Goal: Obtain resource: Download file/media

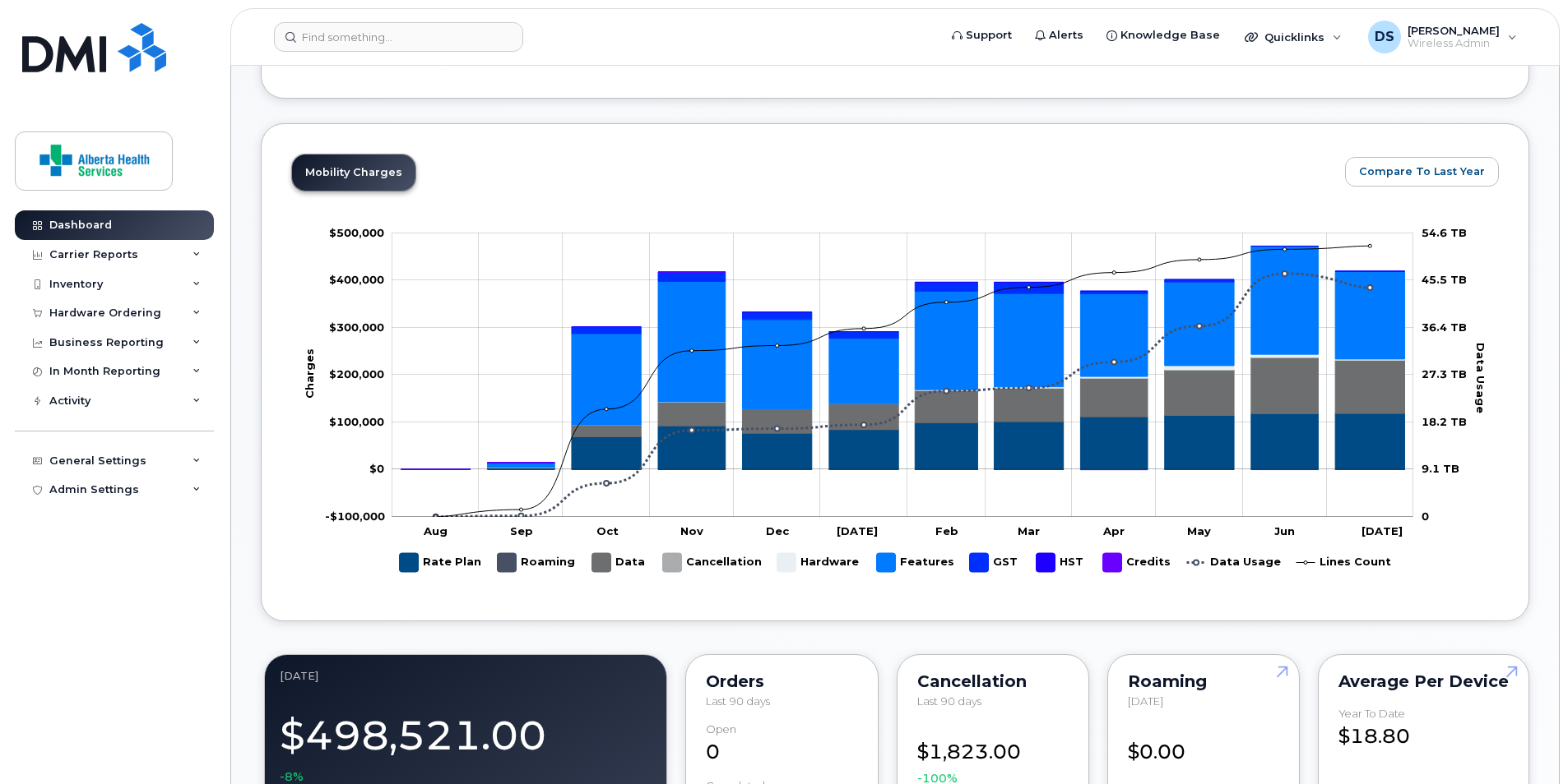
scroll to position [657, 0]
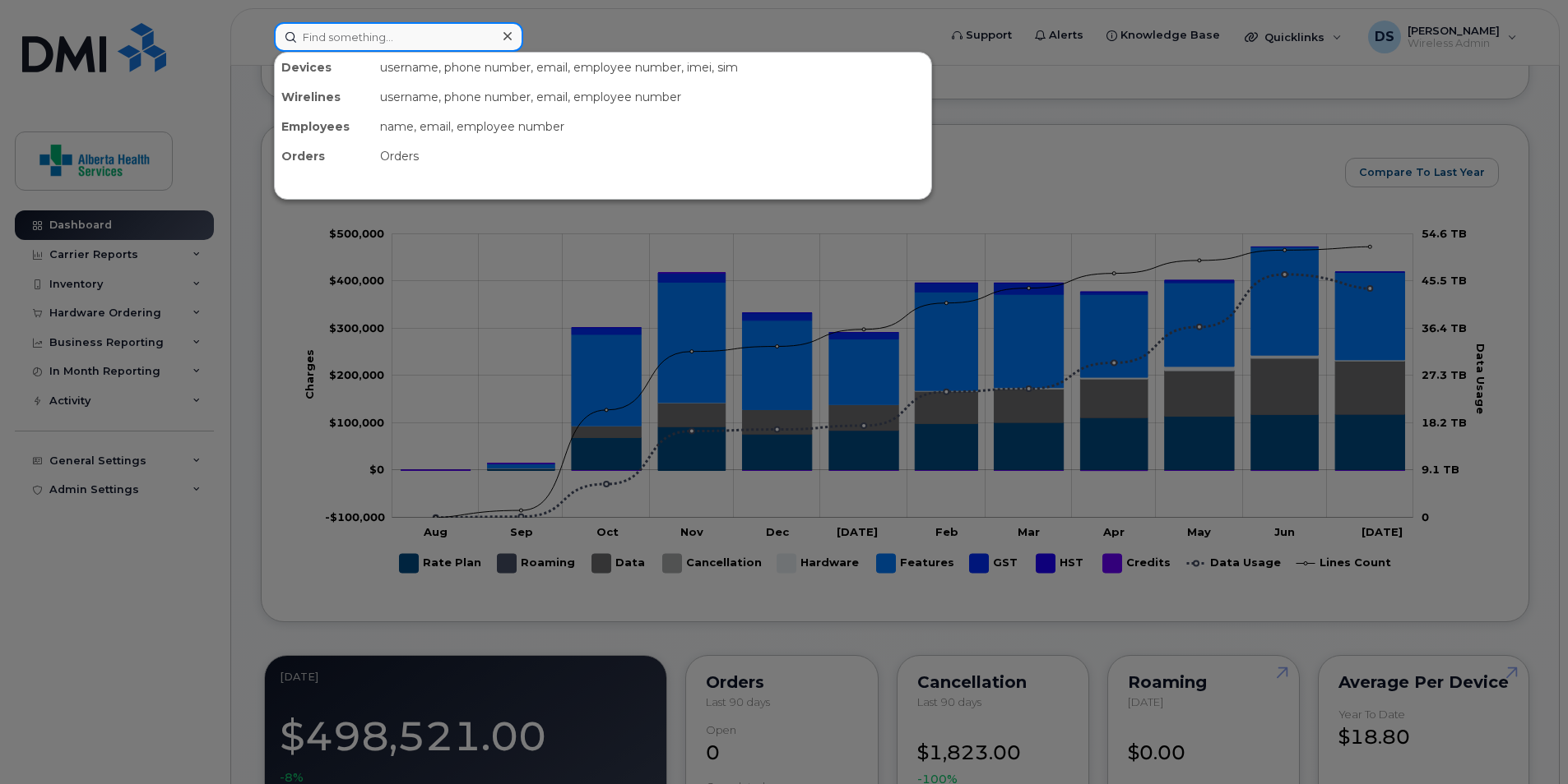
click at [409, 36] on input at bounding box center [398, 36] width 250 height 30
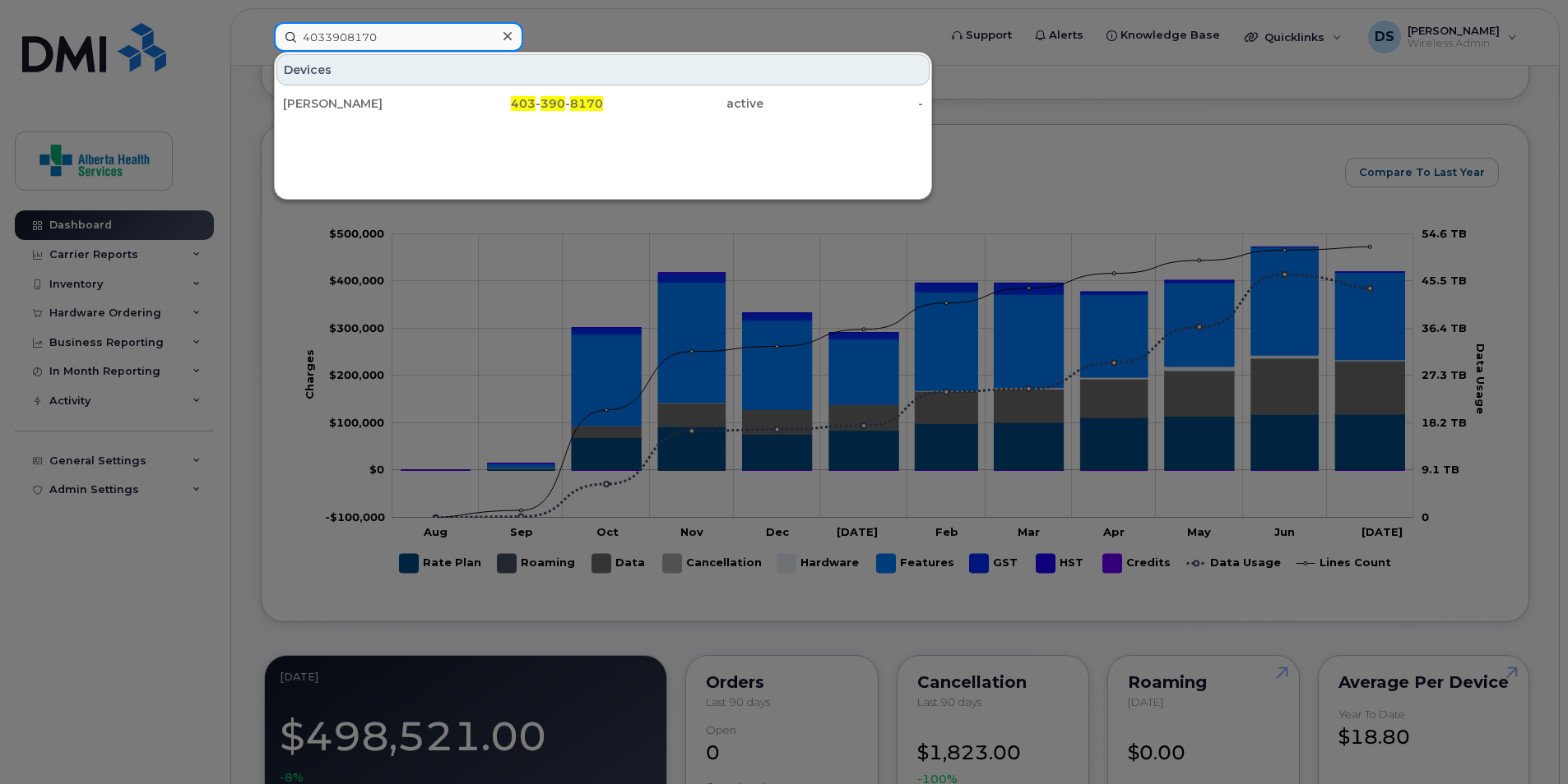
type input "4033908170"
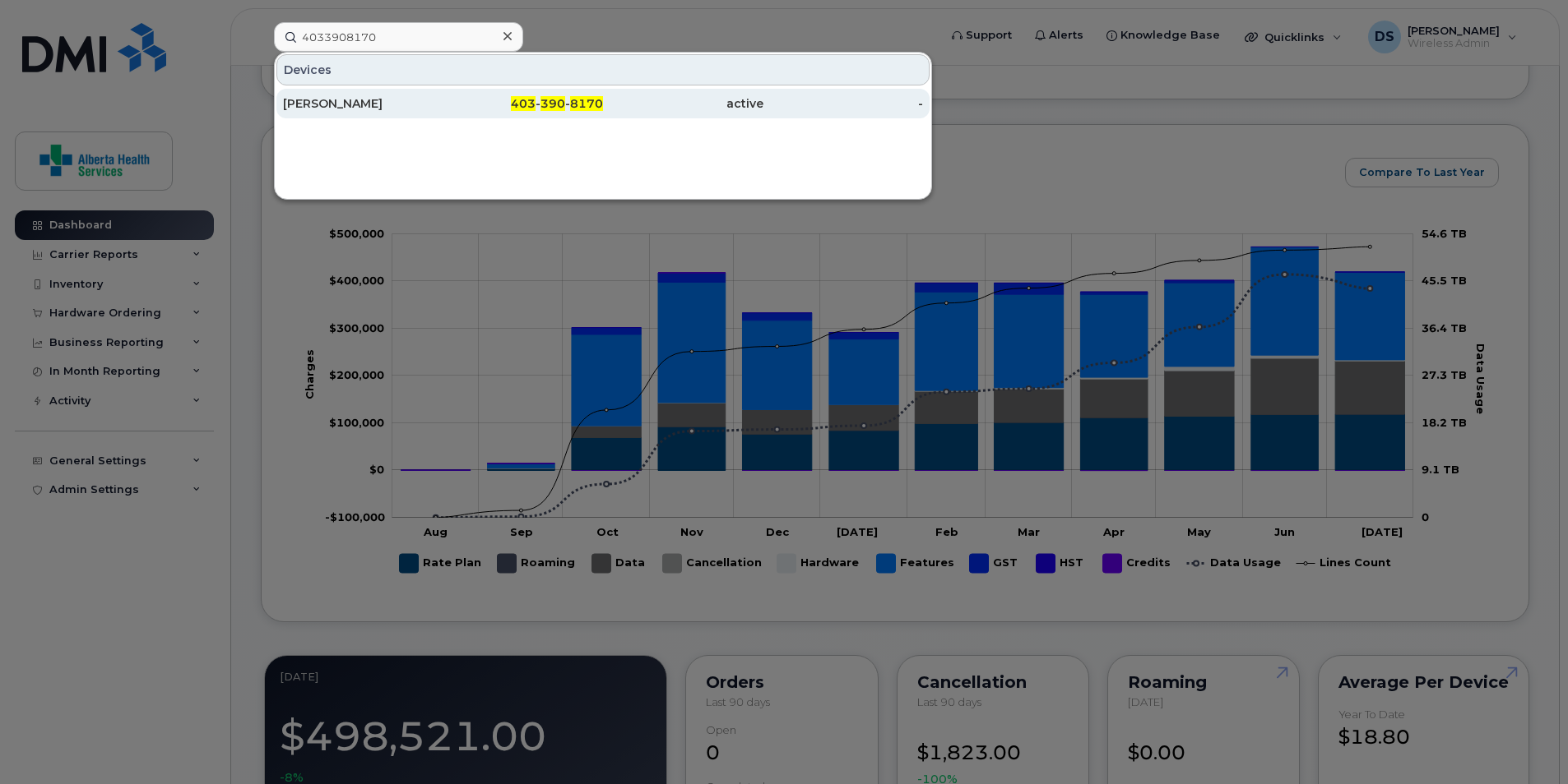
click at [456, 101] on div "403 - 390 - 8170" at bounding box center [523, 103] width 160 height 16
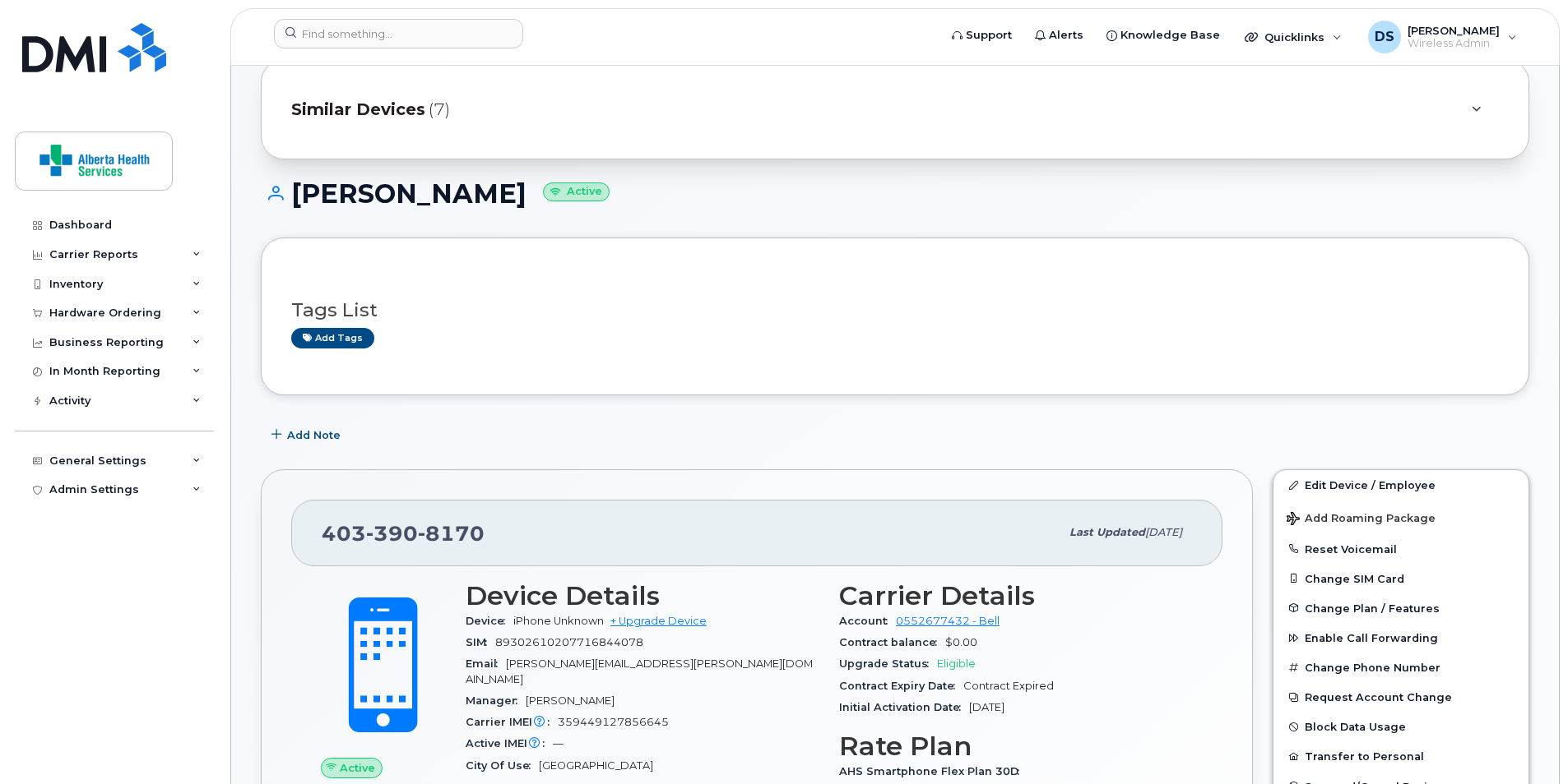
scroll to position [164, 0]
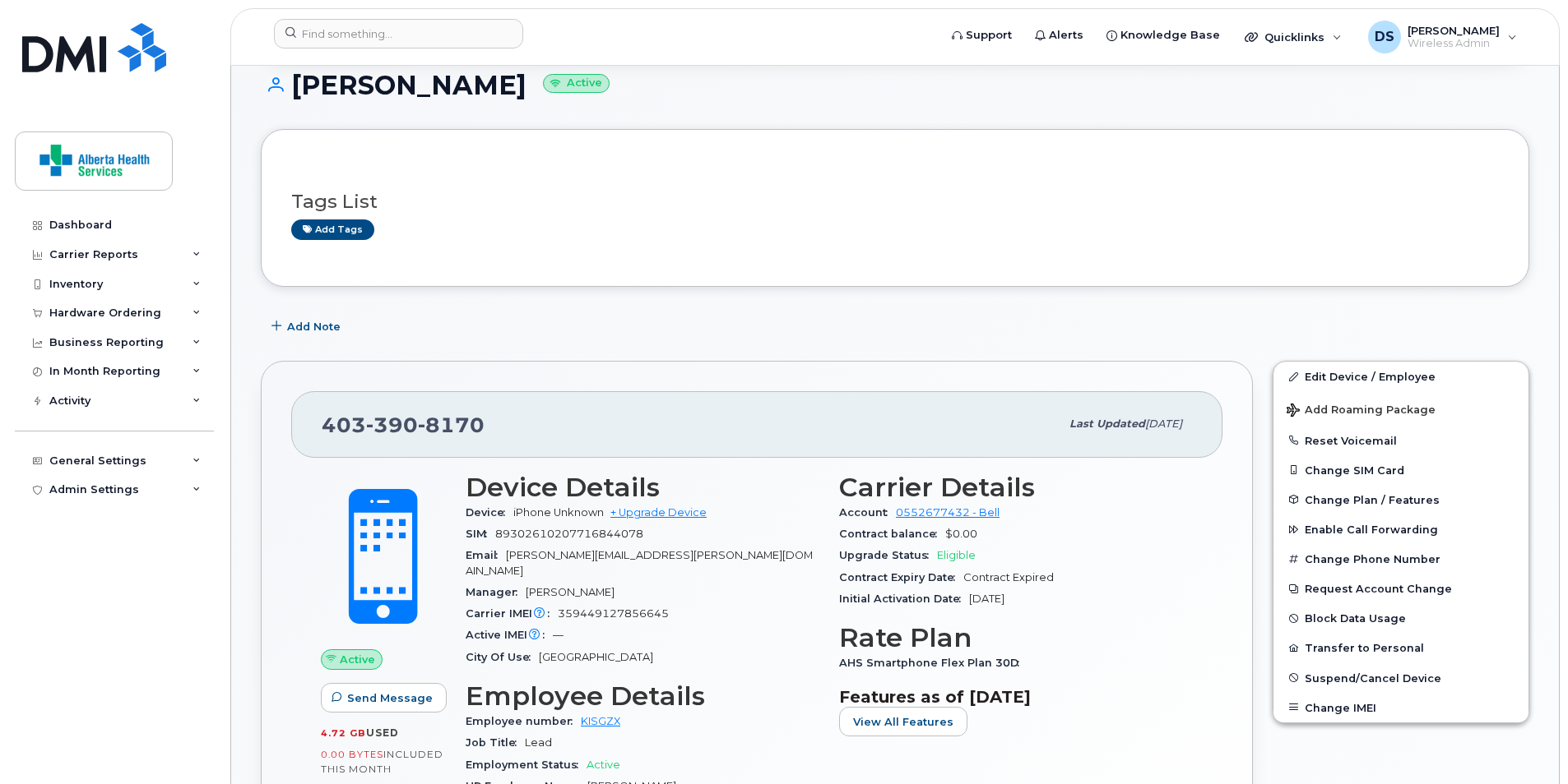
drag, startPoint x: 1433, startPoint y: 625, endPoint x: 1243, endPoint y: 315, distance: 363.6
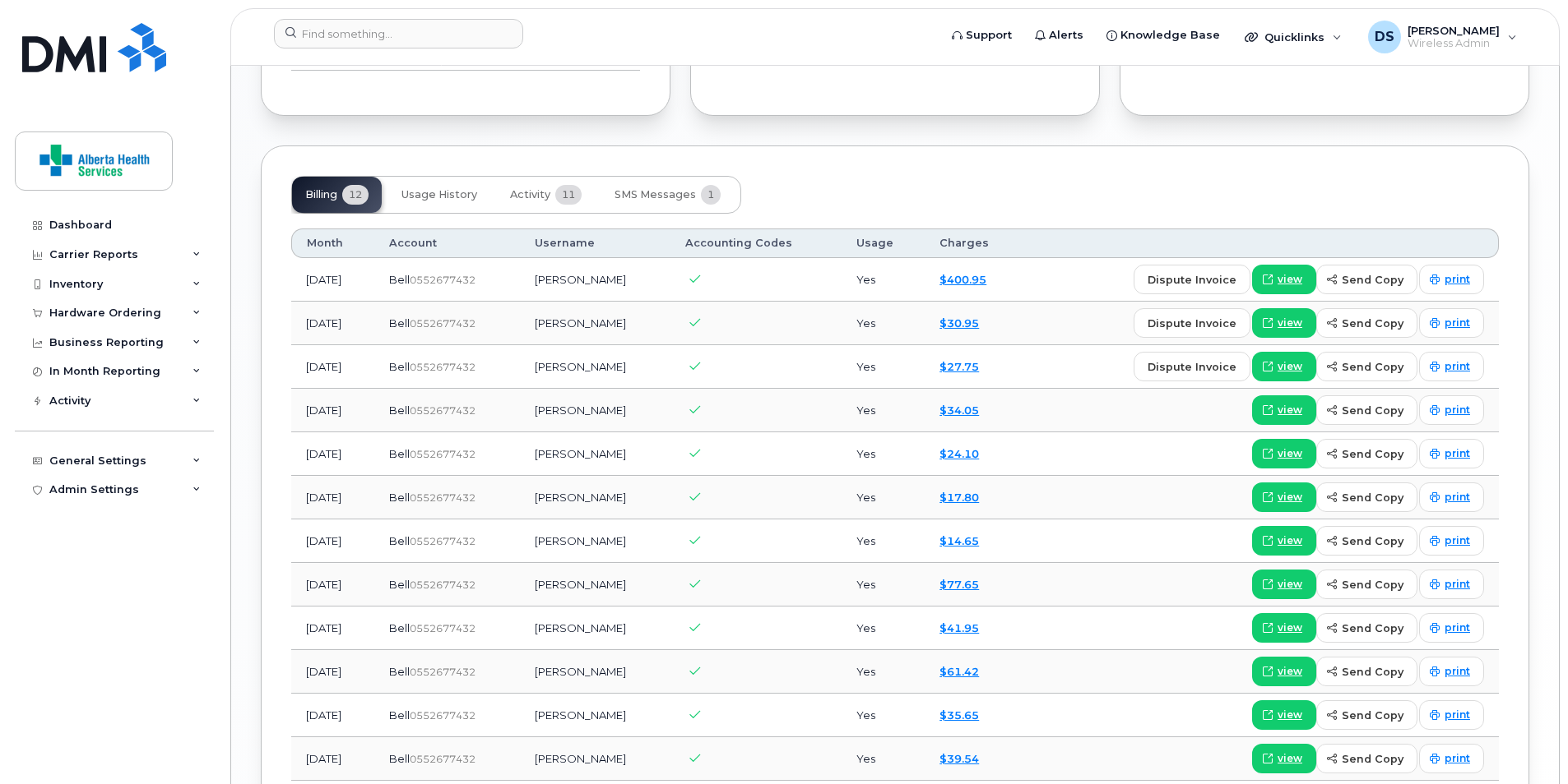
scroll to position [1316, 0]
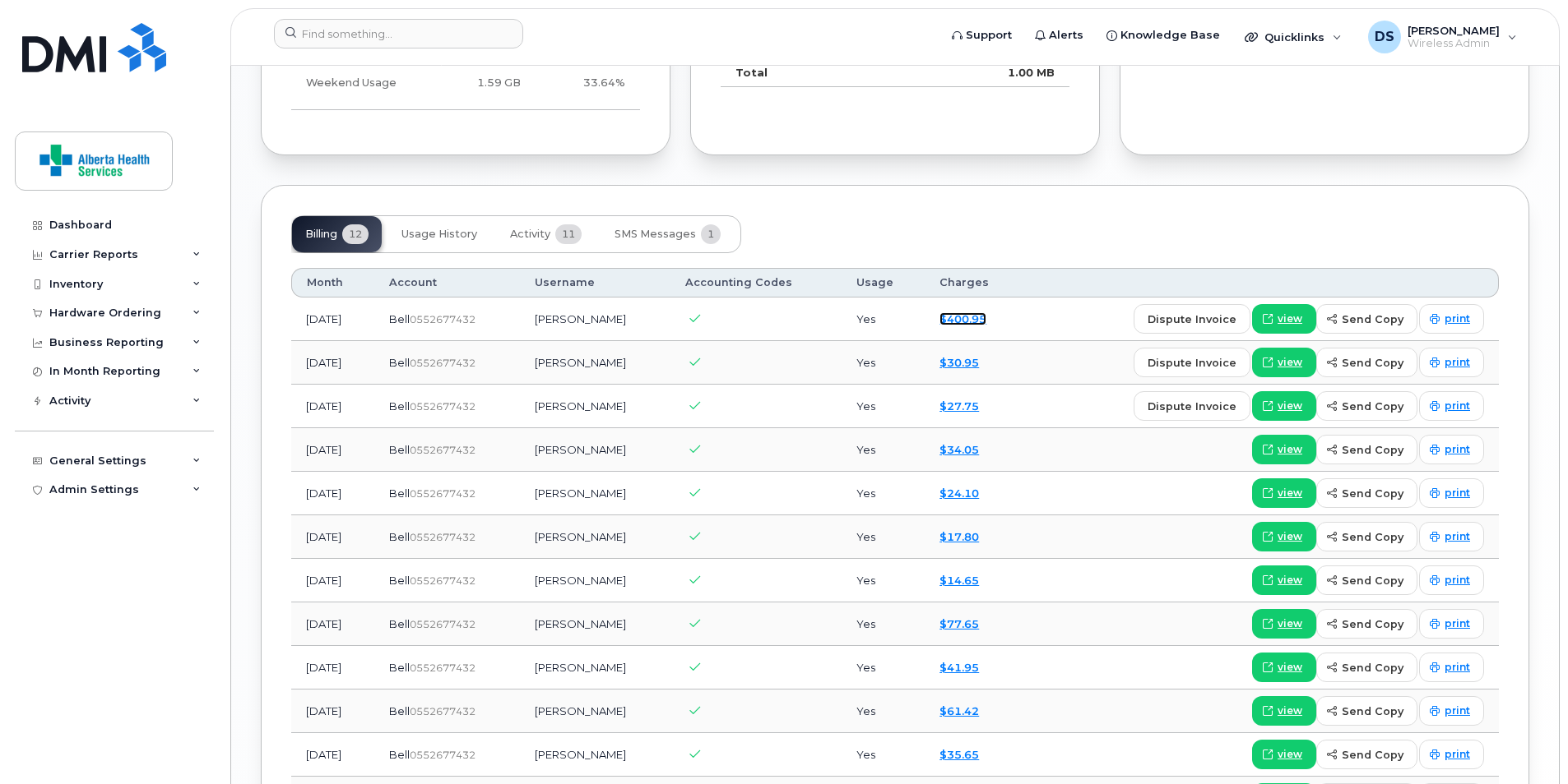
click at [986, 313] on link "$400.95" at bounding box center [962, 320] width 47 height 13
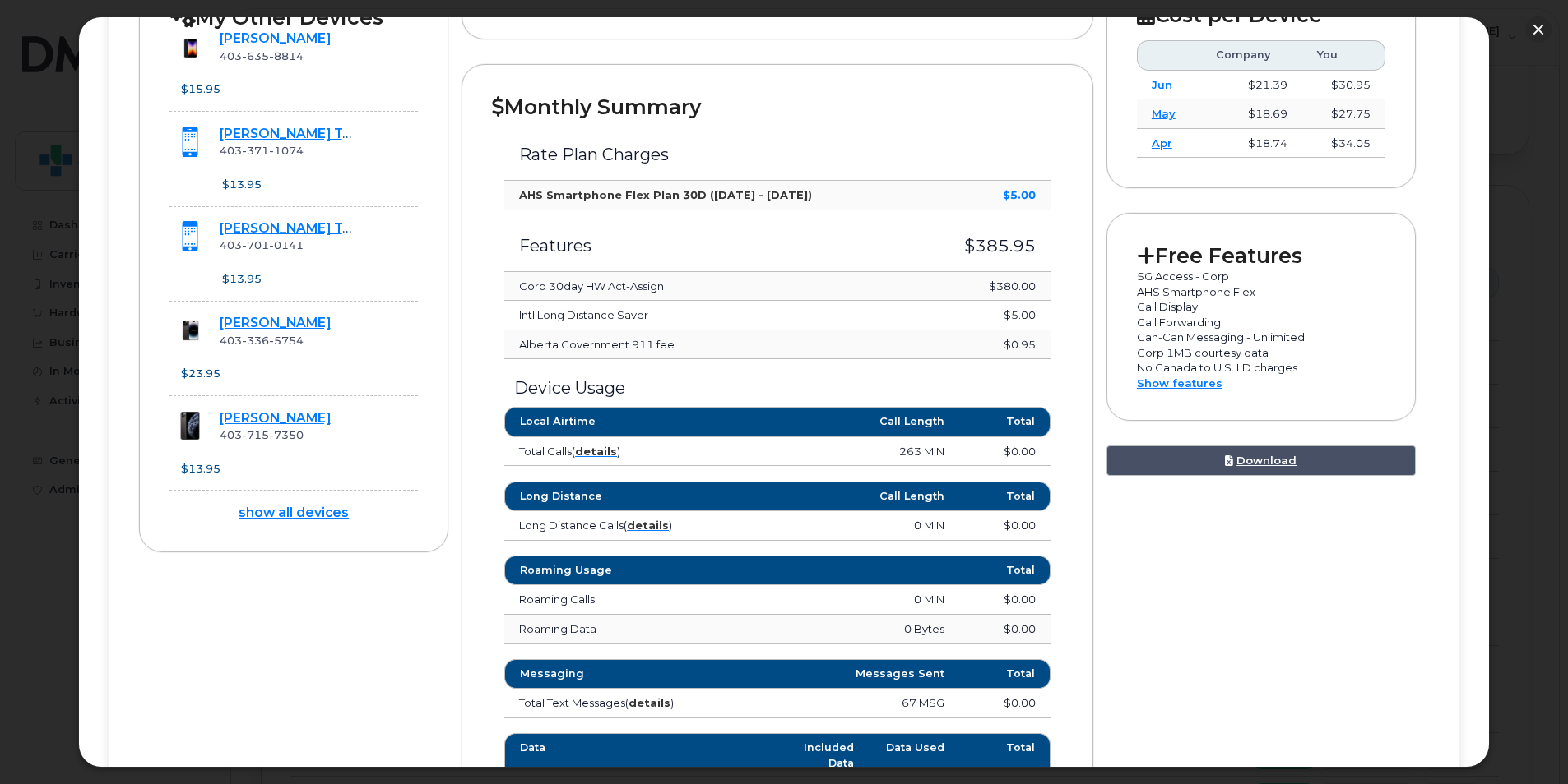
scroll to position [435, 0]
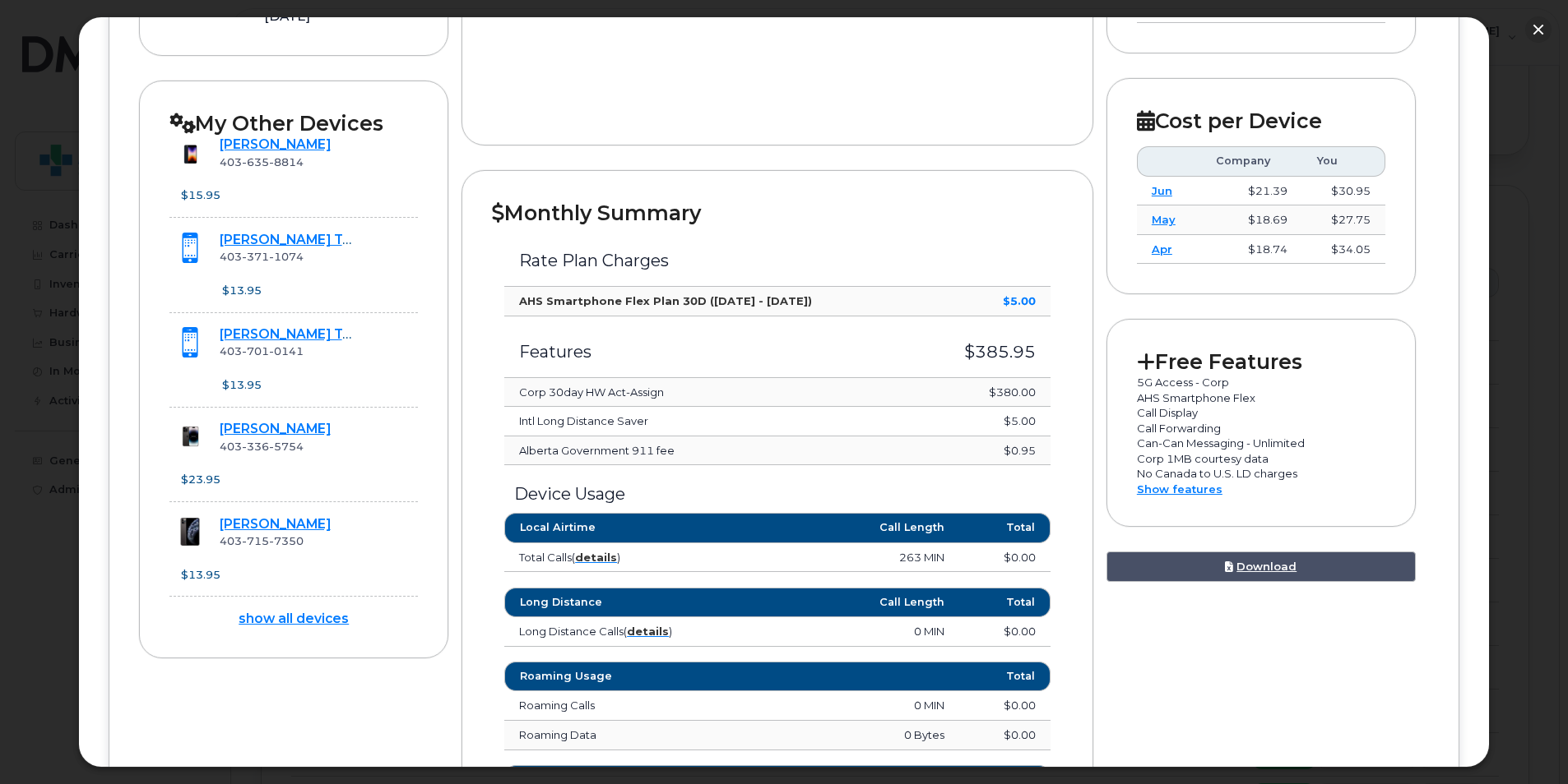
click at [612, 393] on td "Corp 30day HW Act-Assign" at bounding box center [712, 392] width 416 height 30
click at [988, 387] on td "$380.00" at bounding box center [985, 392] width 131 height 30
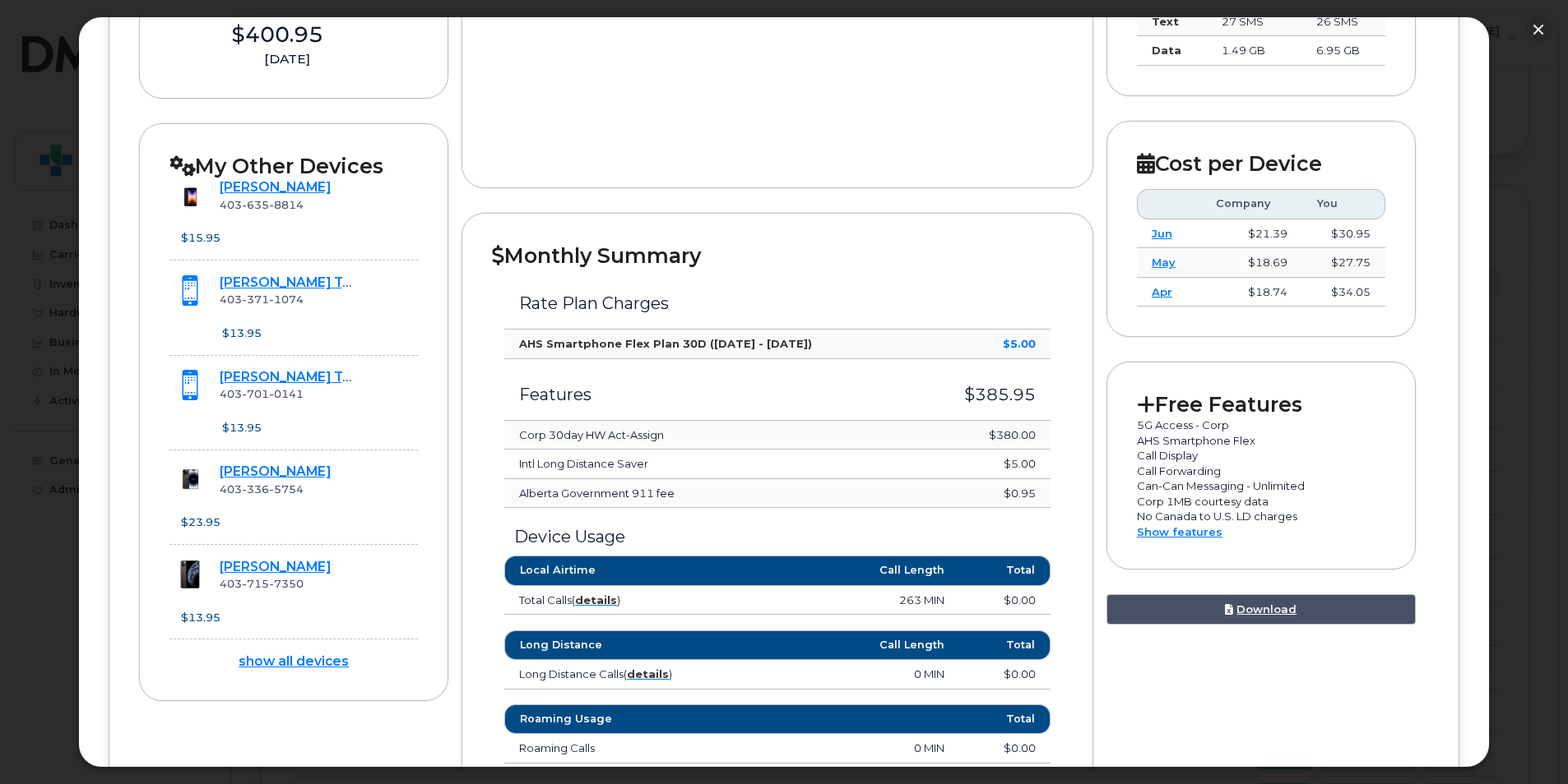
scroll to position [353, 0]
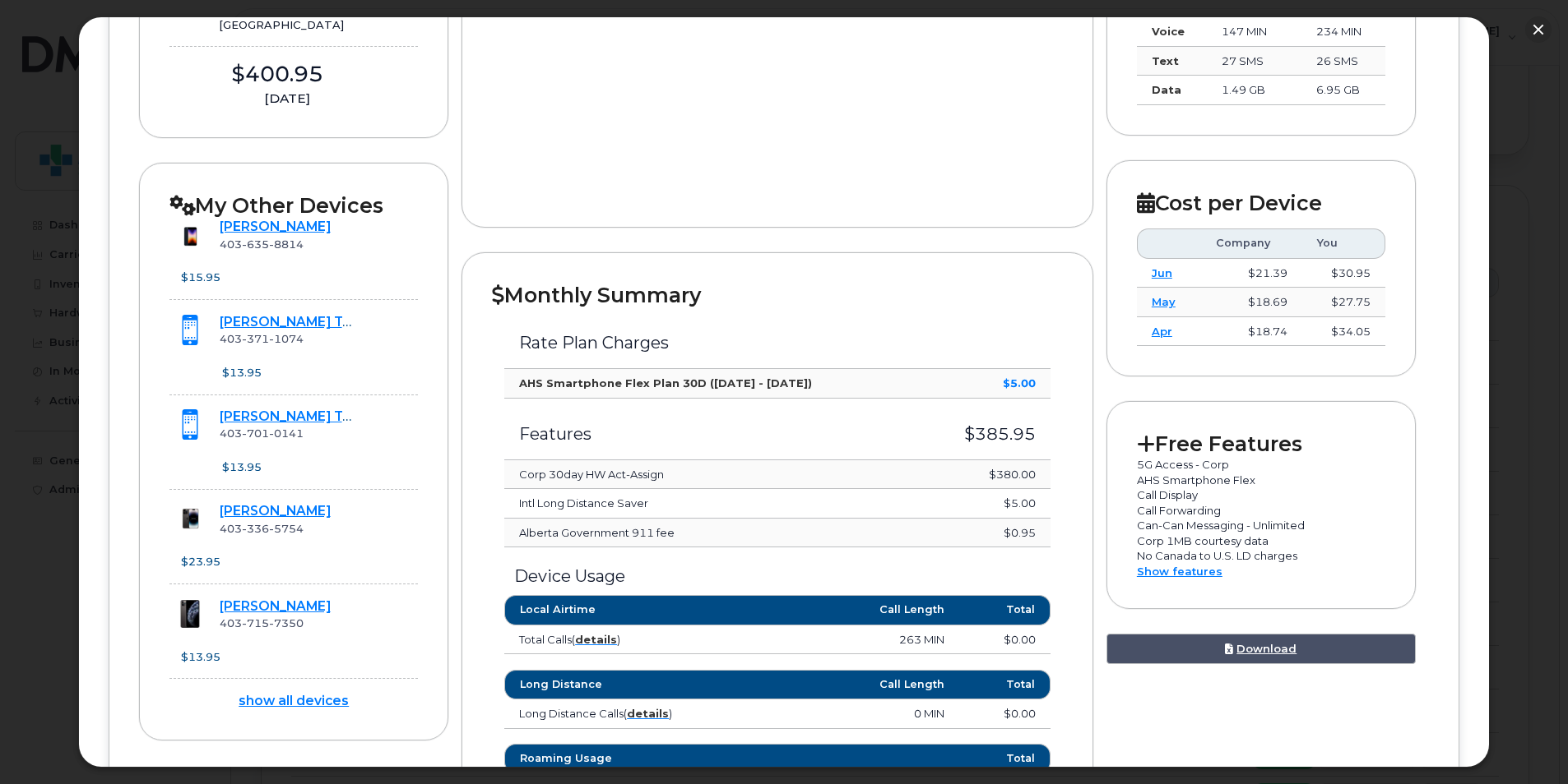
drag, startPoint x: 860, startPoint y: 347, endPoint x: 844, endPoint y: 315, distance: 35.8
click at [844, 315] on td "Rate Plan Charges" at bounding box center [777, 338] width 546 height 61
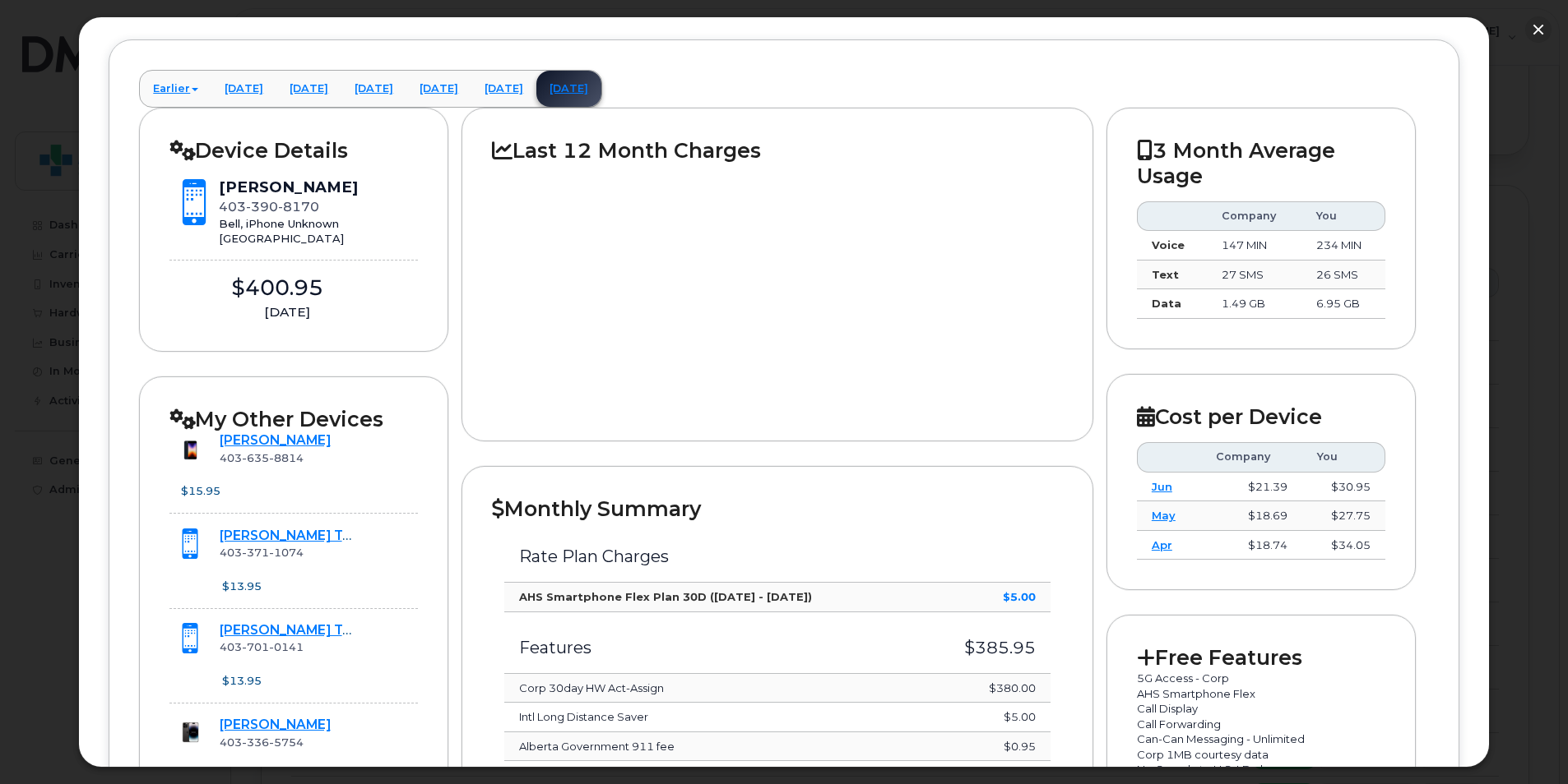
scroll to position [329, 0]
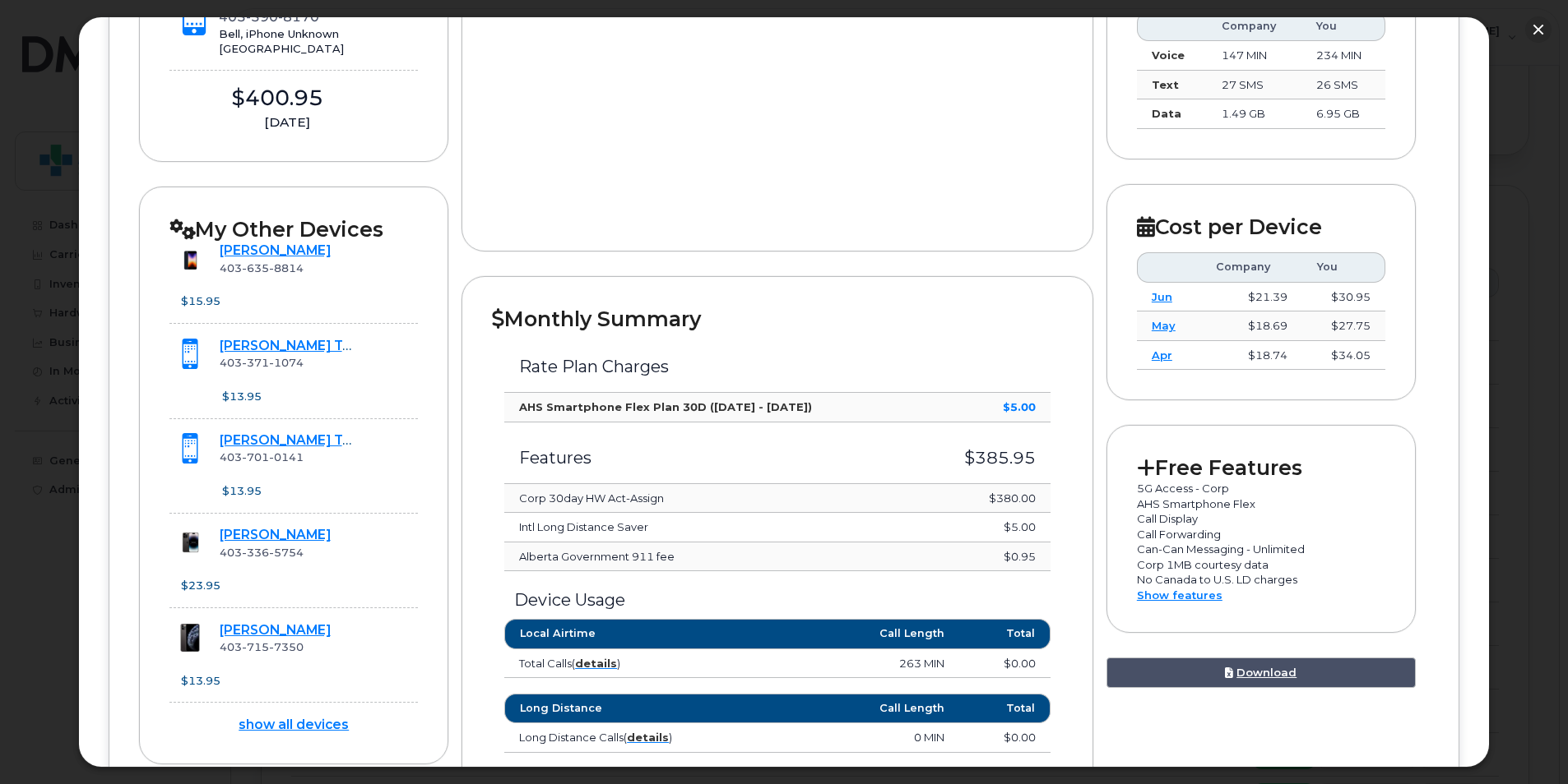
click at [644, 498] on td "Corp 30day HW Act-Assign" at bounding box center [712, 499] width 416 height 30
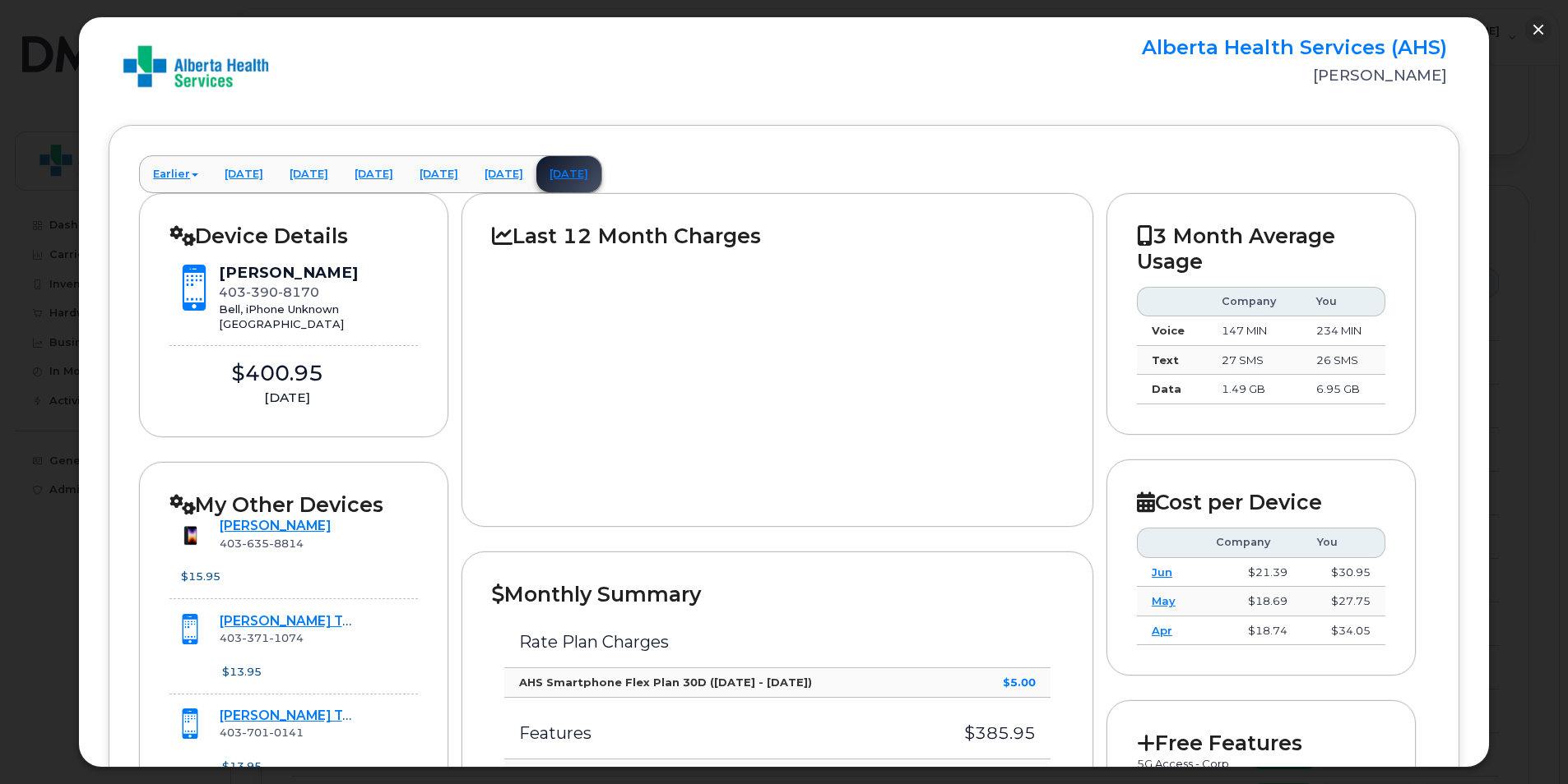
scroll to position [83, 0]
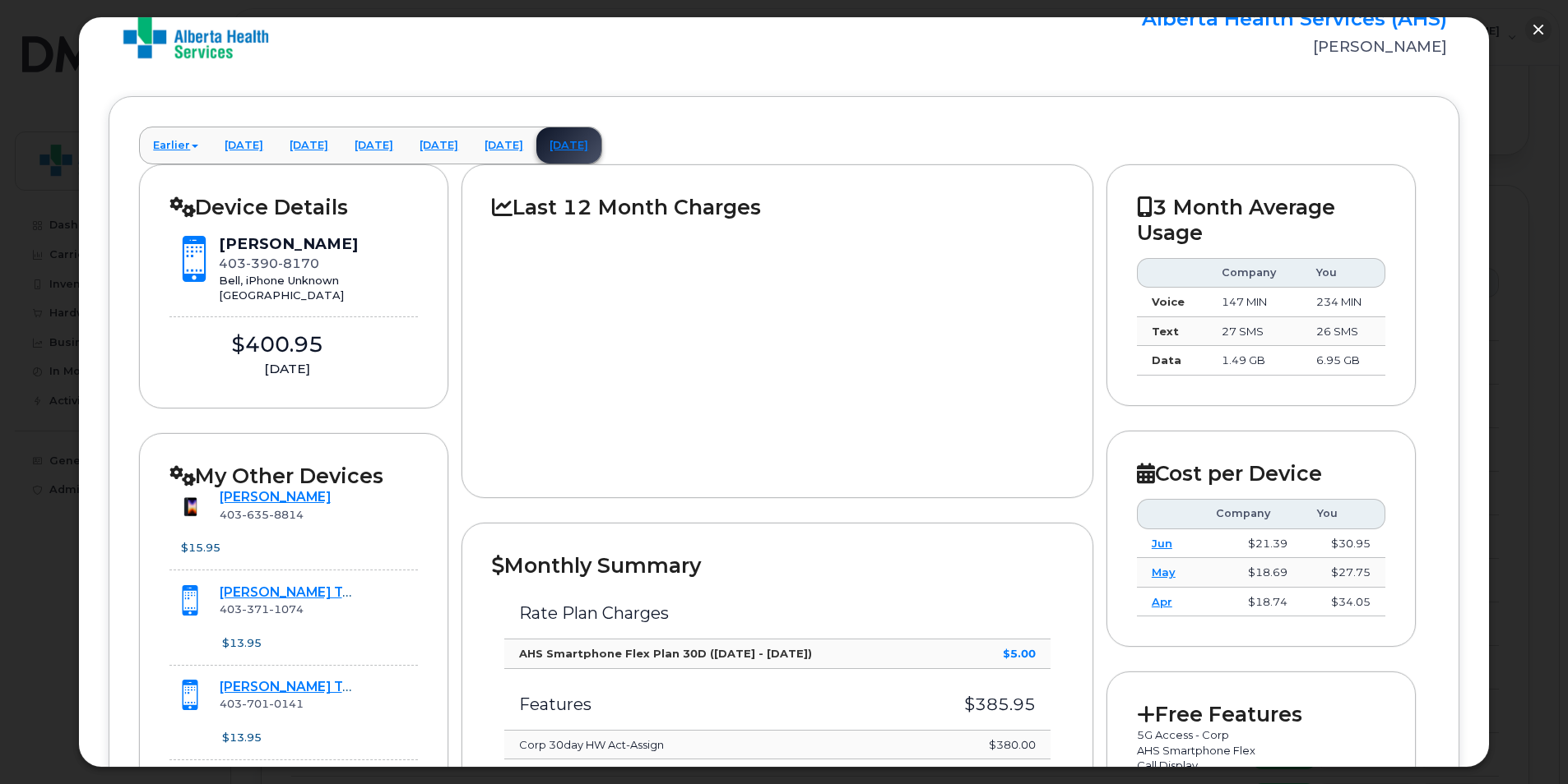
drag, startPoint x: 1293, startPoint y: 296, endPoint x: 1033, endPoint y: 357, distance: 267.1
click at [1033, 357] on div at bounding box center [777, 344] width 571 height 248
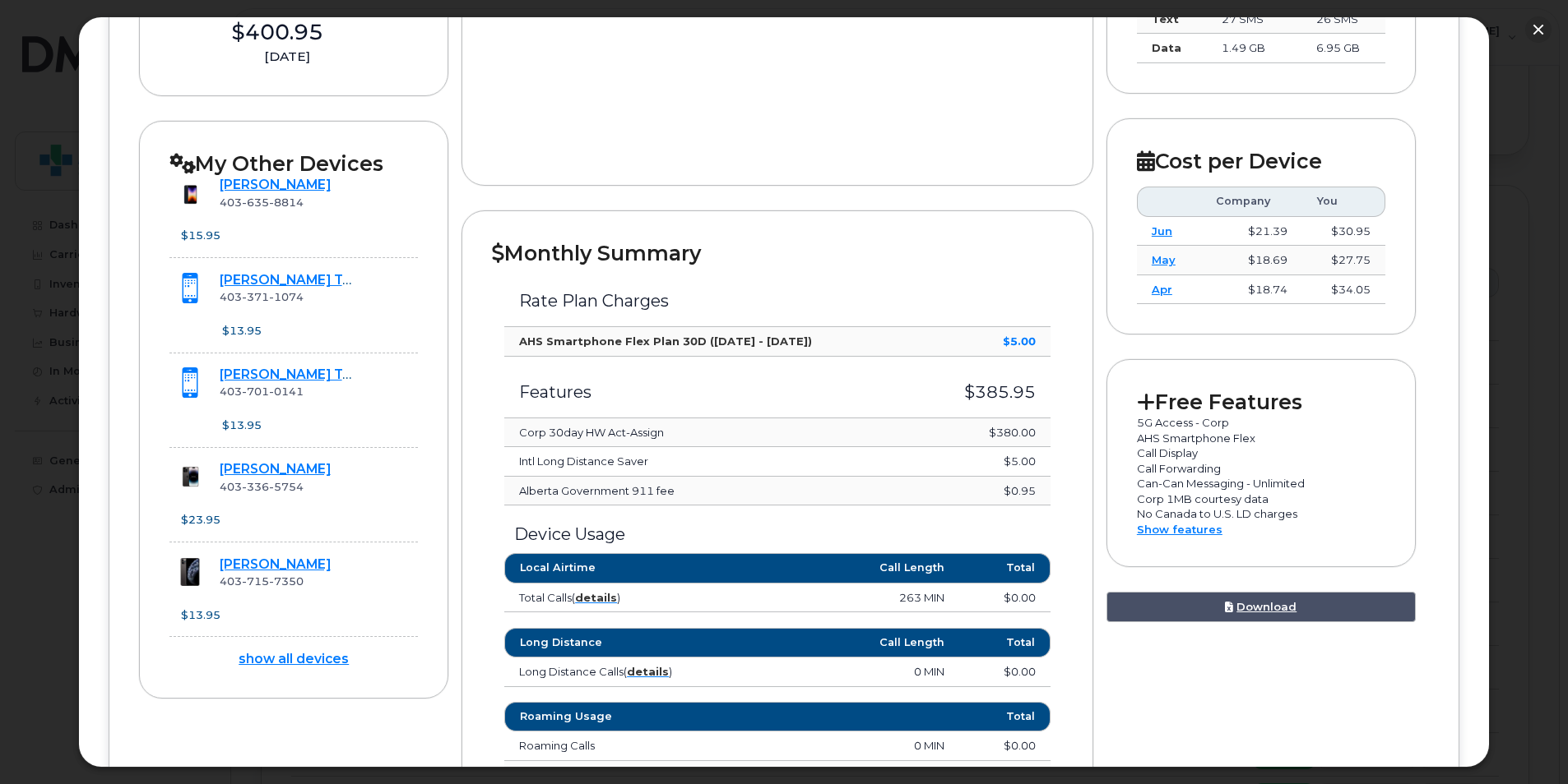
scroll to position [493, 0]
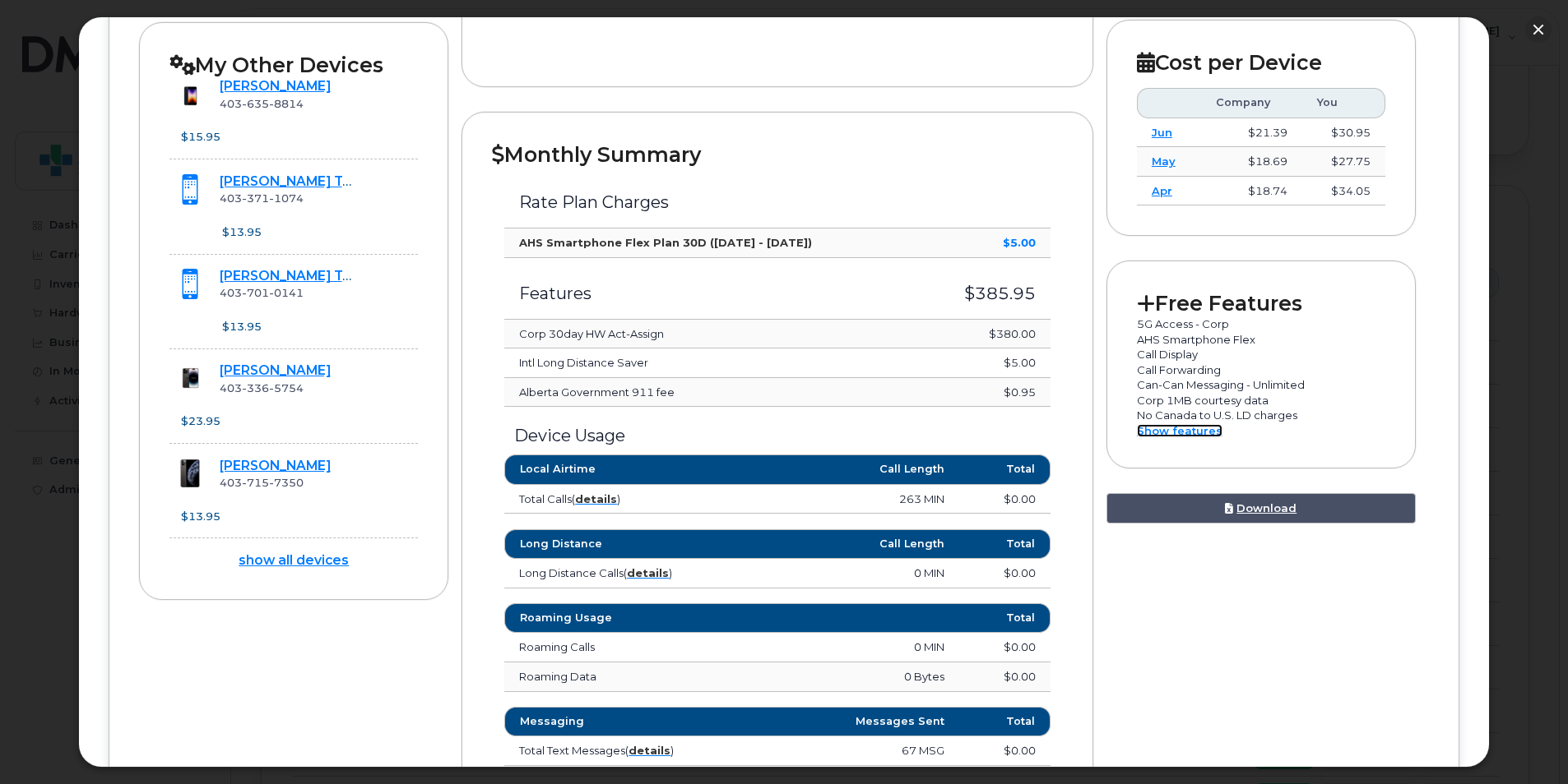
click at [1194, 431] on link "Show features" at bounding box center [1179, 431] width 85 height 13
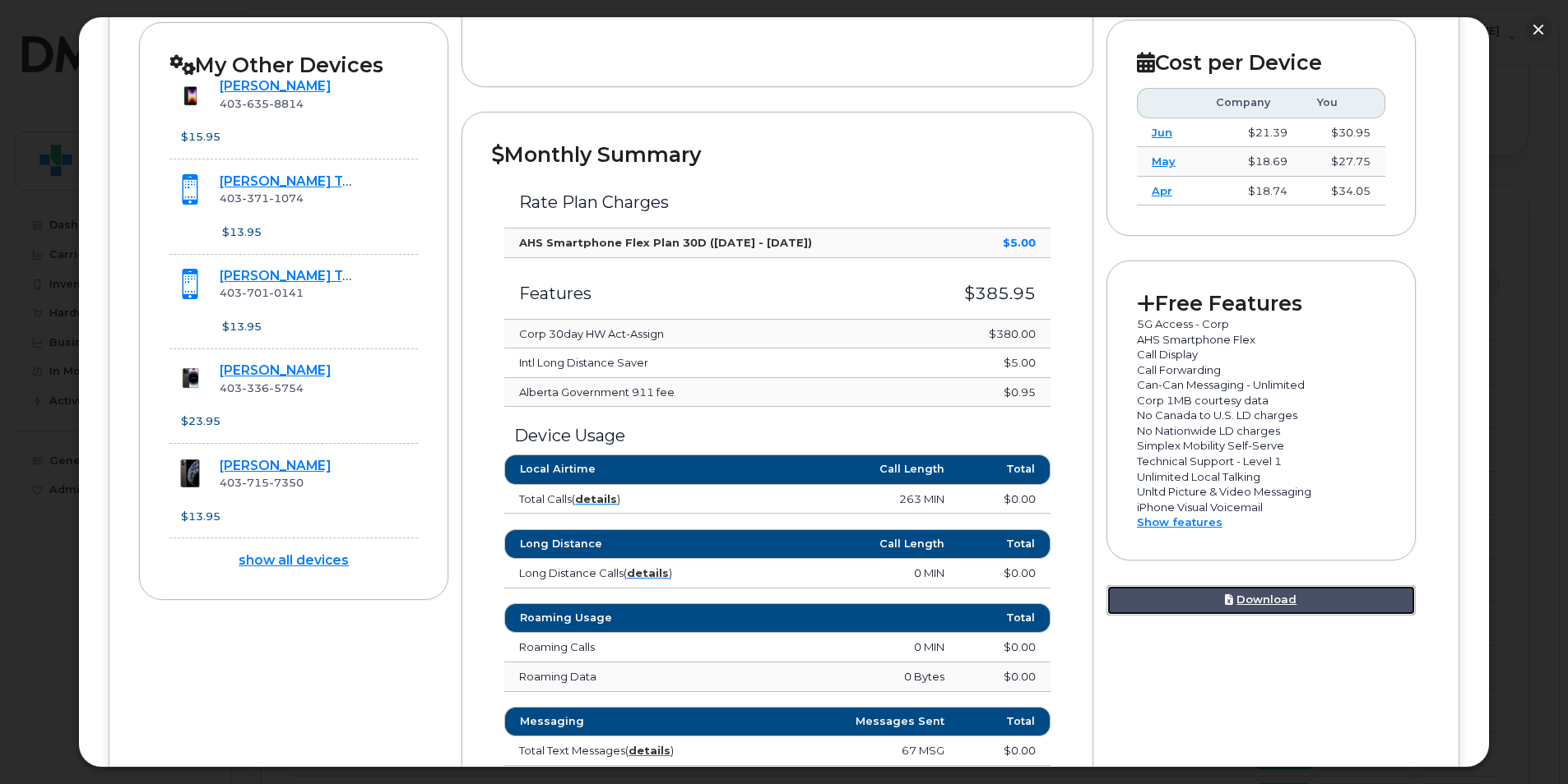
click at [1249, 593] on link "Download" at bounding box center [1261, 601] width 309 height 31
drag, startPoint x: 1256, startPoint y: 594, endPoint x: 1257, endPoint y: 647, distance: 53.0
click at [1257, 647] on div "Device Details [PERSON_NAME] [PHONE_NUMBER] Bell, iPhone Unknown [GEOGRAPHIC_DA…" at bounding box center [784, 394] width 1290 height 1282
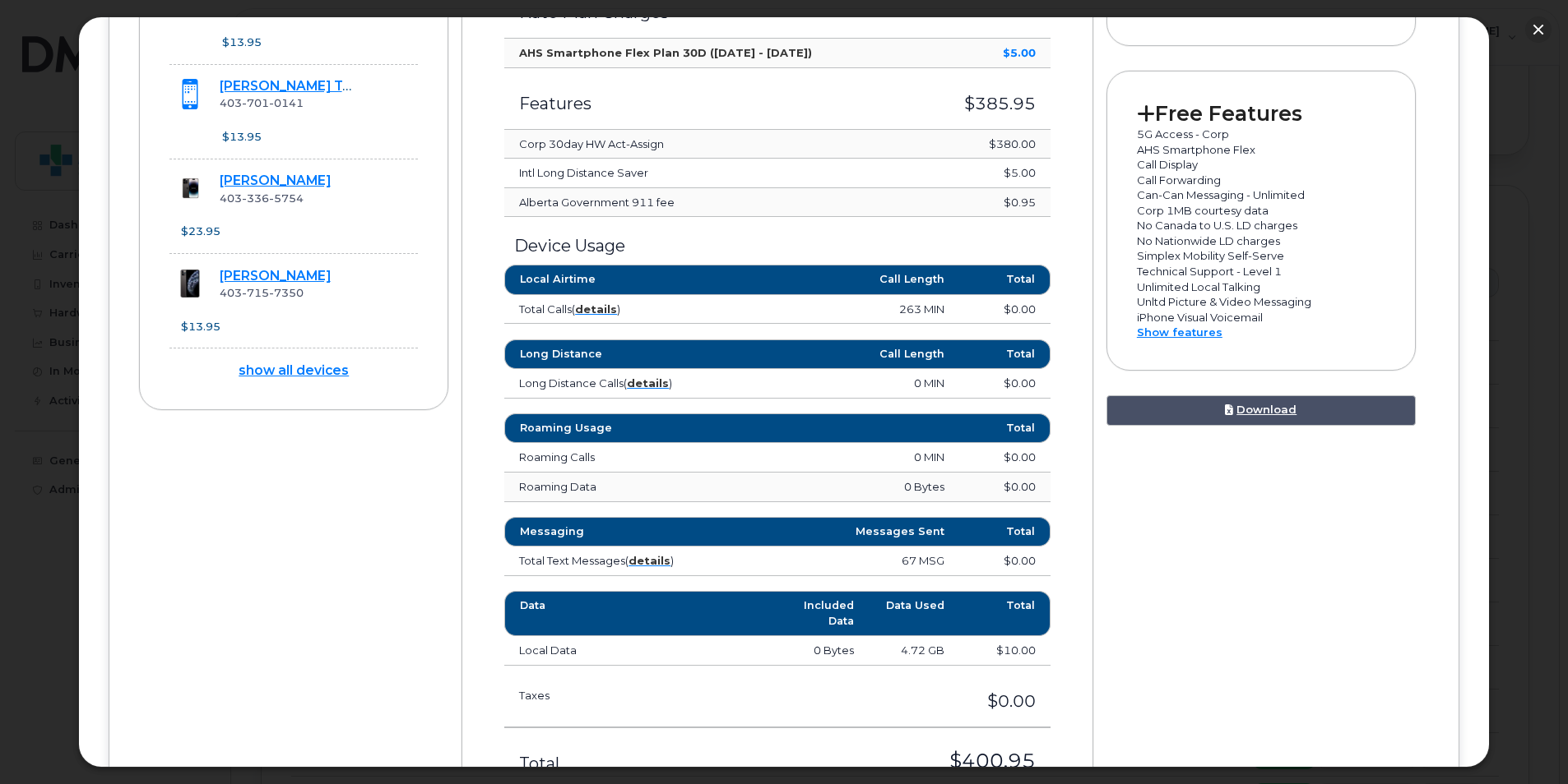
scroll to position [657, 0]
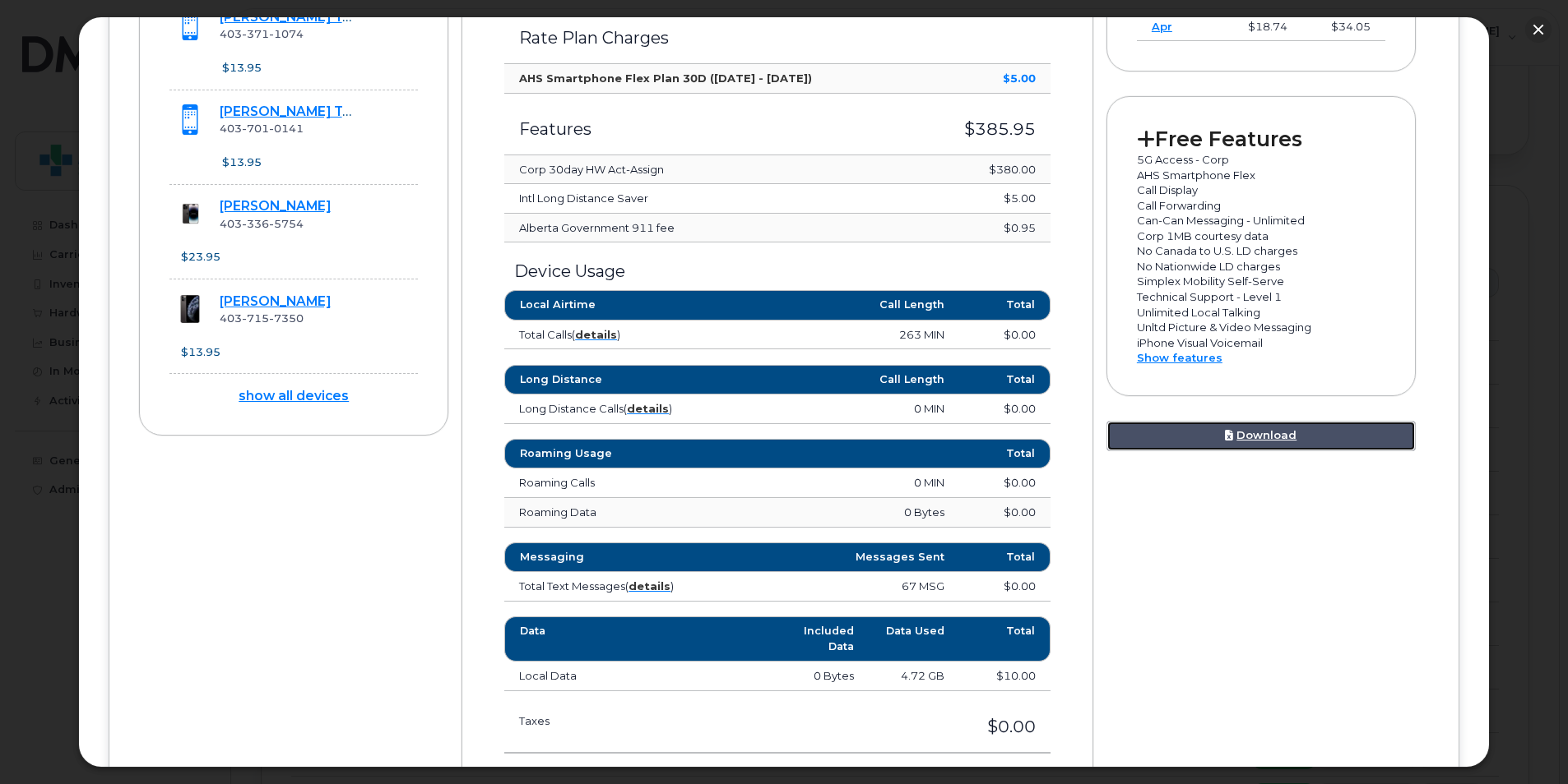
click at [1276, 436] on link "Download" at bounding box center [1261, 437] width 309 height 31
click at [183, 500] on div "Device Details [PERSON_NAME] [PHONE_NUMBER] Bell, iPhone Unknown [GEOGRAPHIC_DA…" at bounding box center [784, 230] width 1290 height 1282
click at [1193, 359] on link "Show features" at bounding box center [1179, 358] width 85 height 13
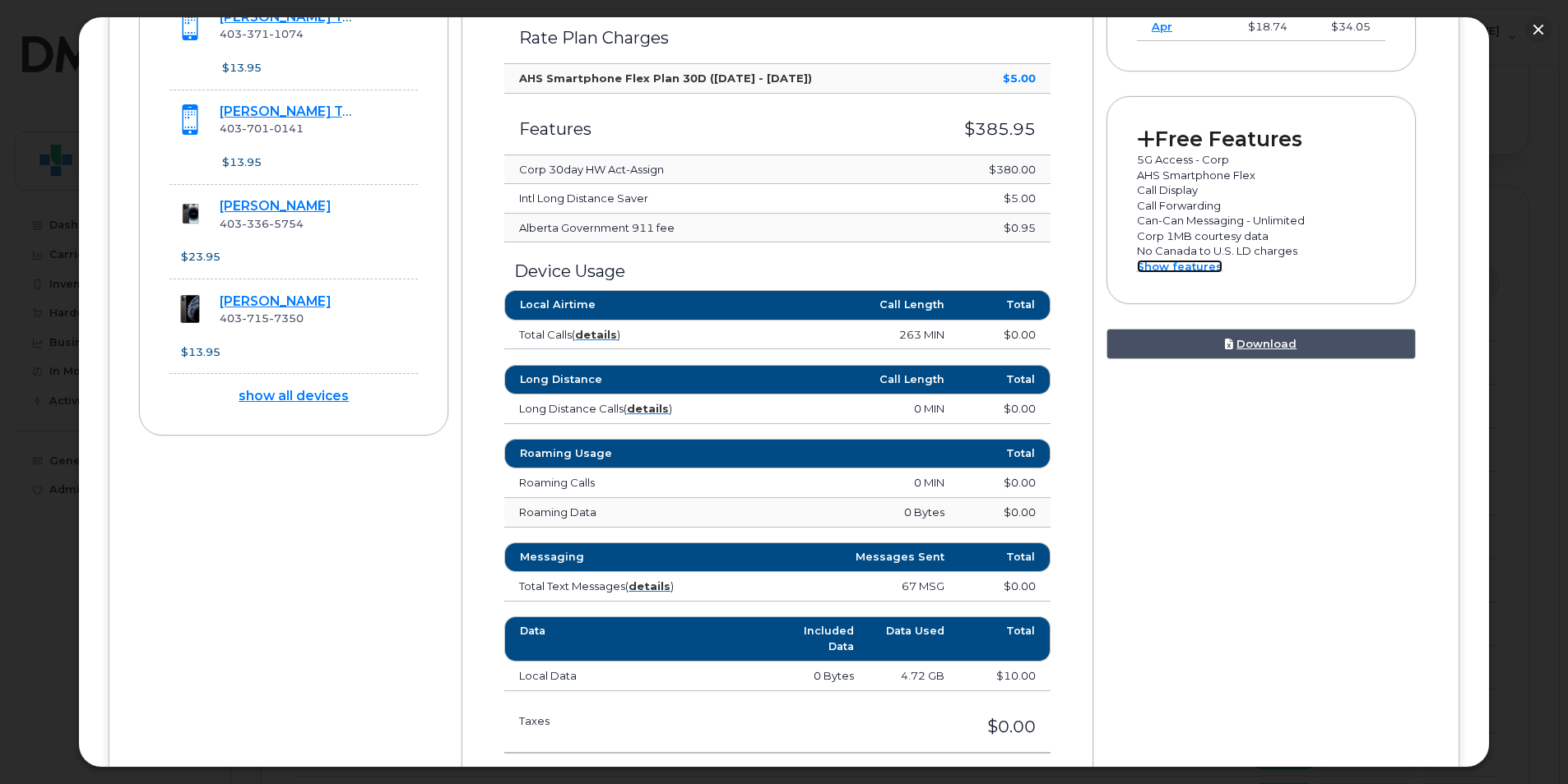
click at [1193, 268] on link "Show features" at bounding box center [1179, 267] width 85 height 13
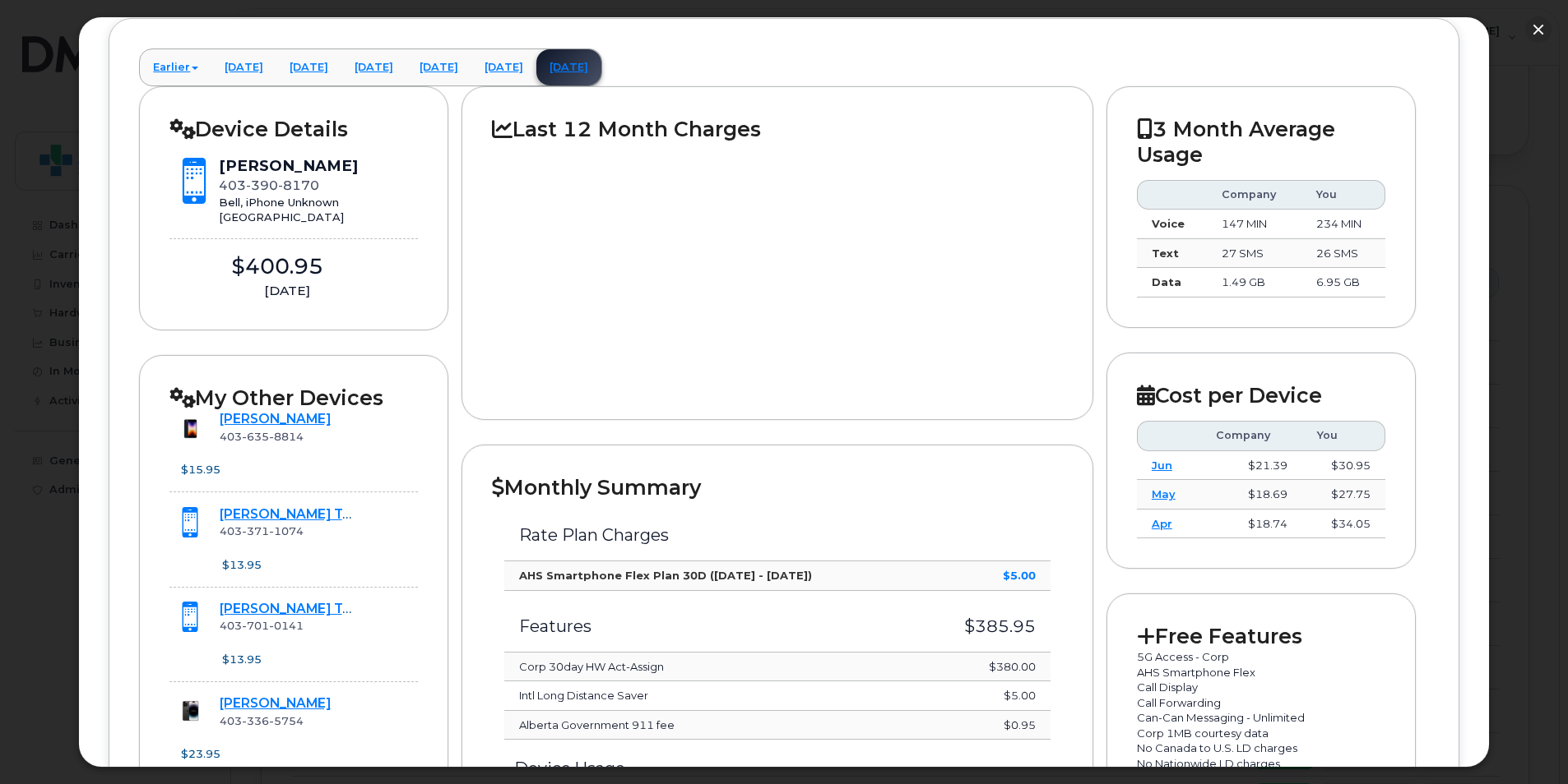
scroll to position [164, 0]
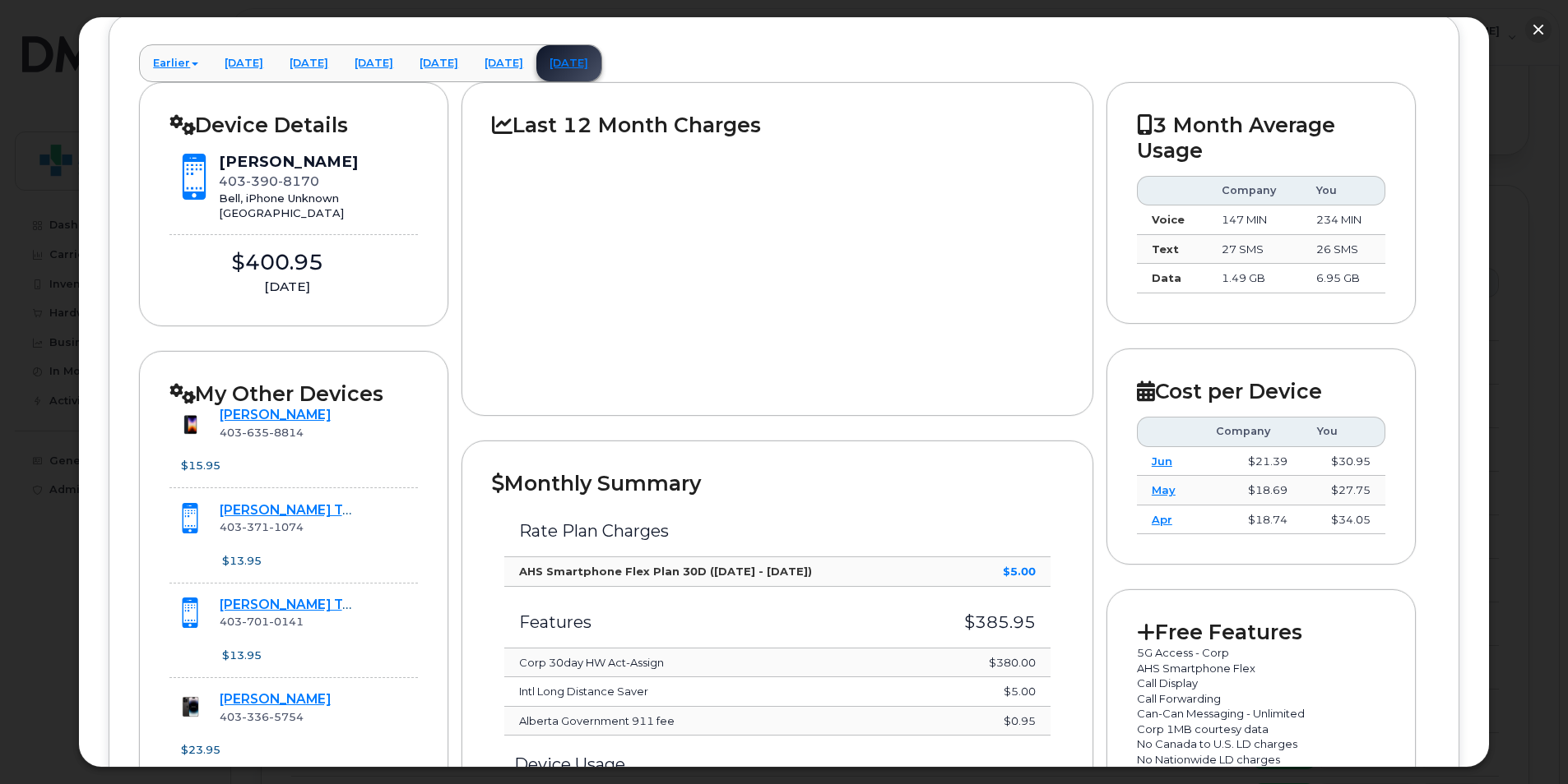
drag, startPoint x: 710, startPoint y: 531, endPoint x: 119, endPoint y: 95, distance: 734.4
click at [744, 658] on td "Corp 30day HW Act-Assign" at bounding box center [712, 663] width 416 height 30
click at [562, 662] on td "Corp 30day HW Act-Assign" at bounding box center [712, 663] width 416 height 30
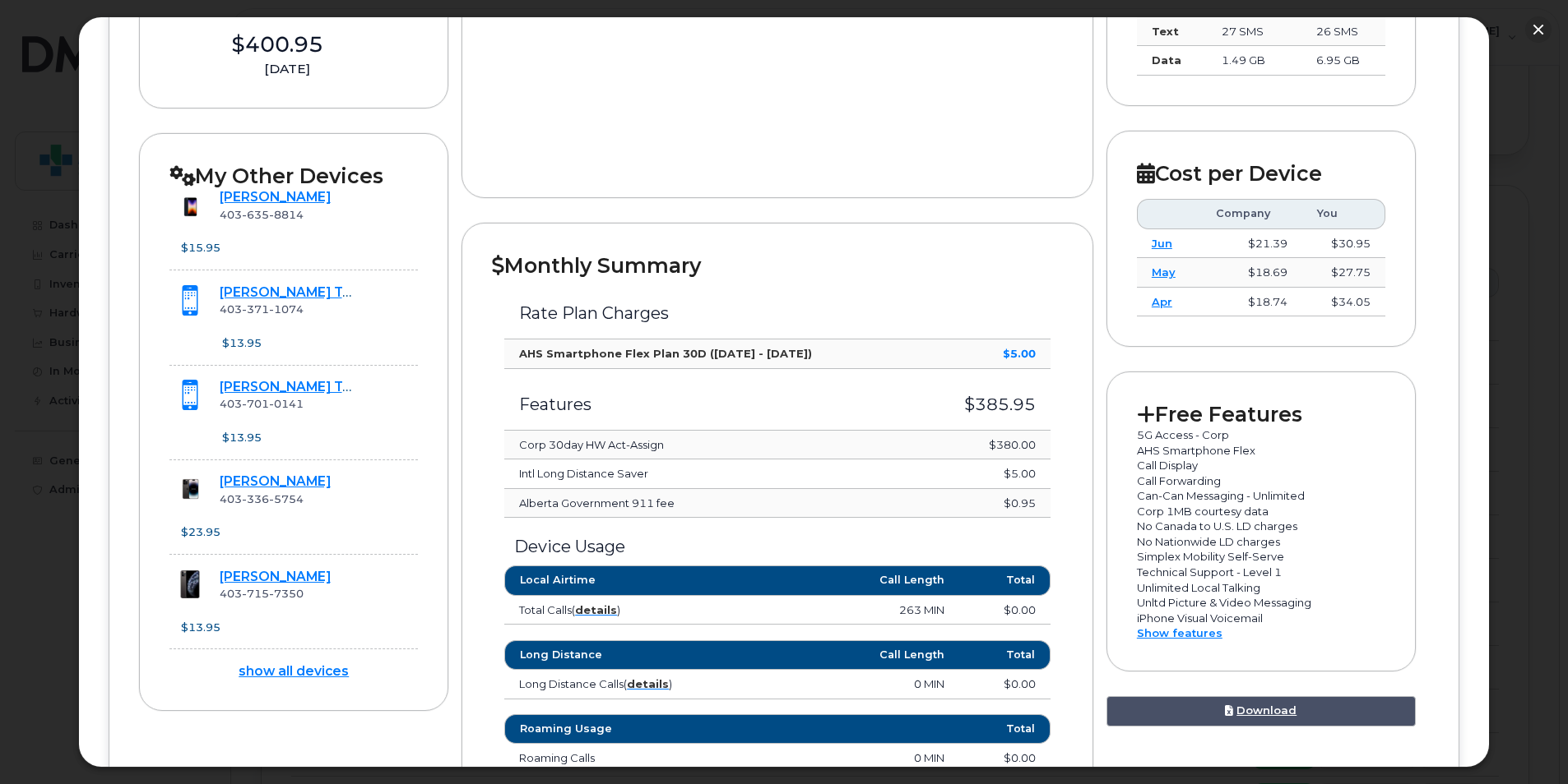
scroll to position [411, 0]
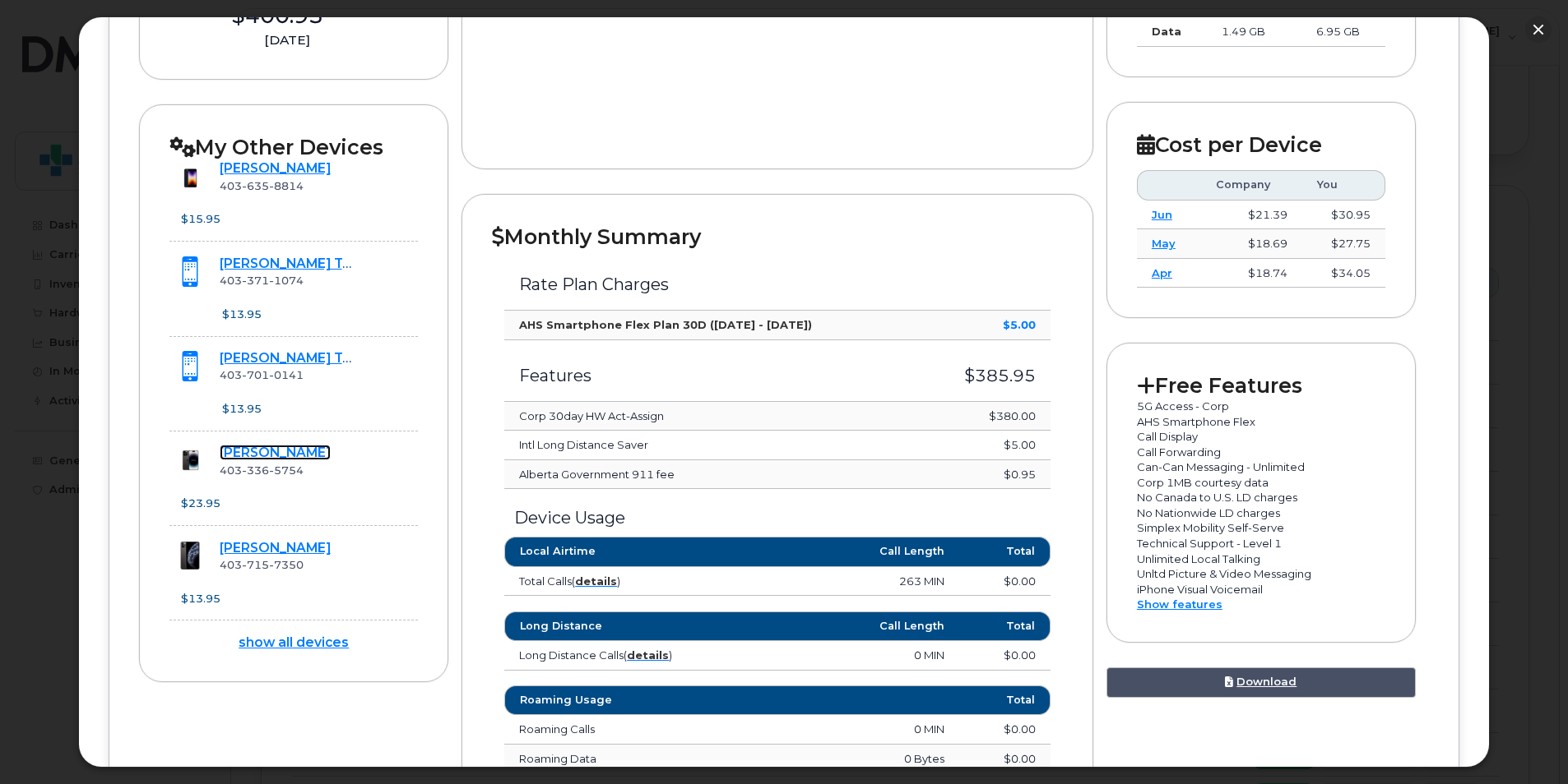
click at [314, 454] on link "[PERSON_NAME]" at bounding box center [276, 453] width 111 height 15
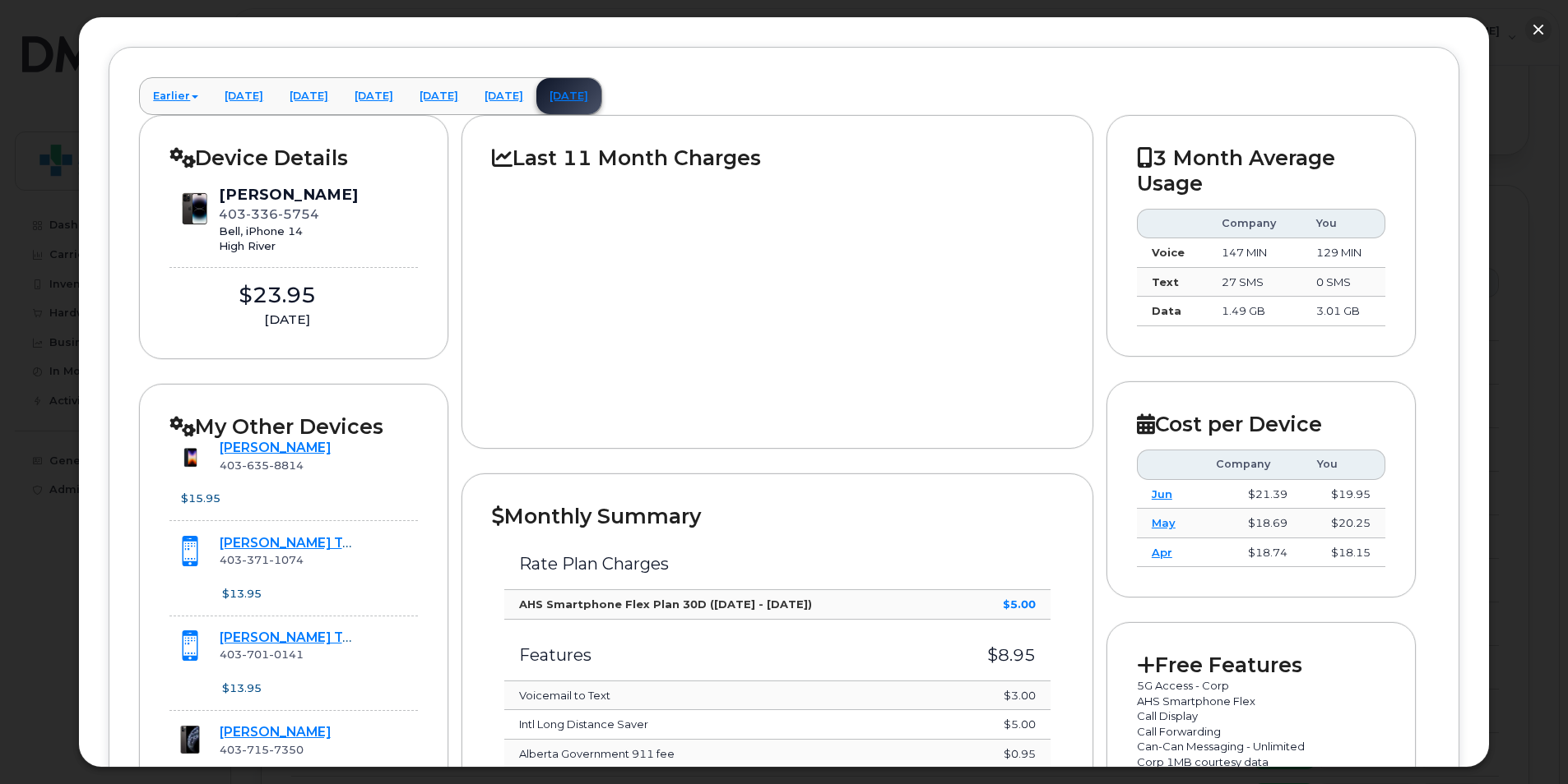
scroll to position [164, 0]
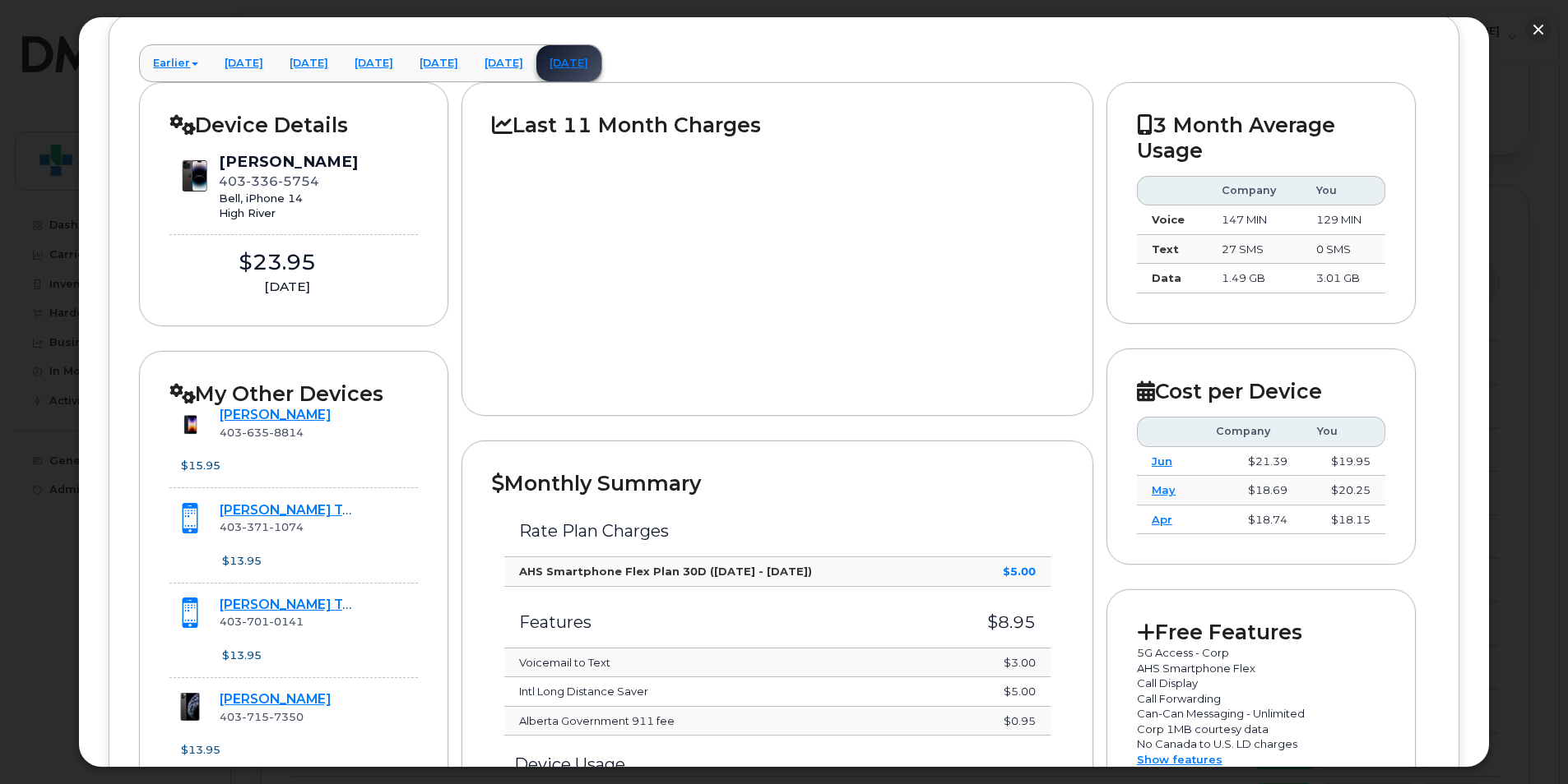
drag, startPoint x: 634, startPoint y: 445, endPoint x: 571, endPoint y: 367, distance: 100.3
click at [571, 367] on div at bounding box center [777, 262] width 571 height 248
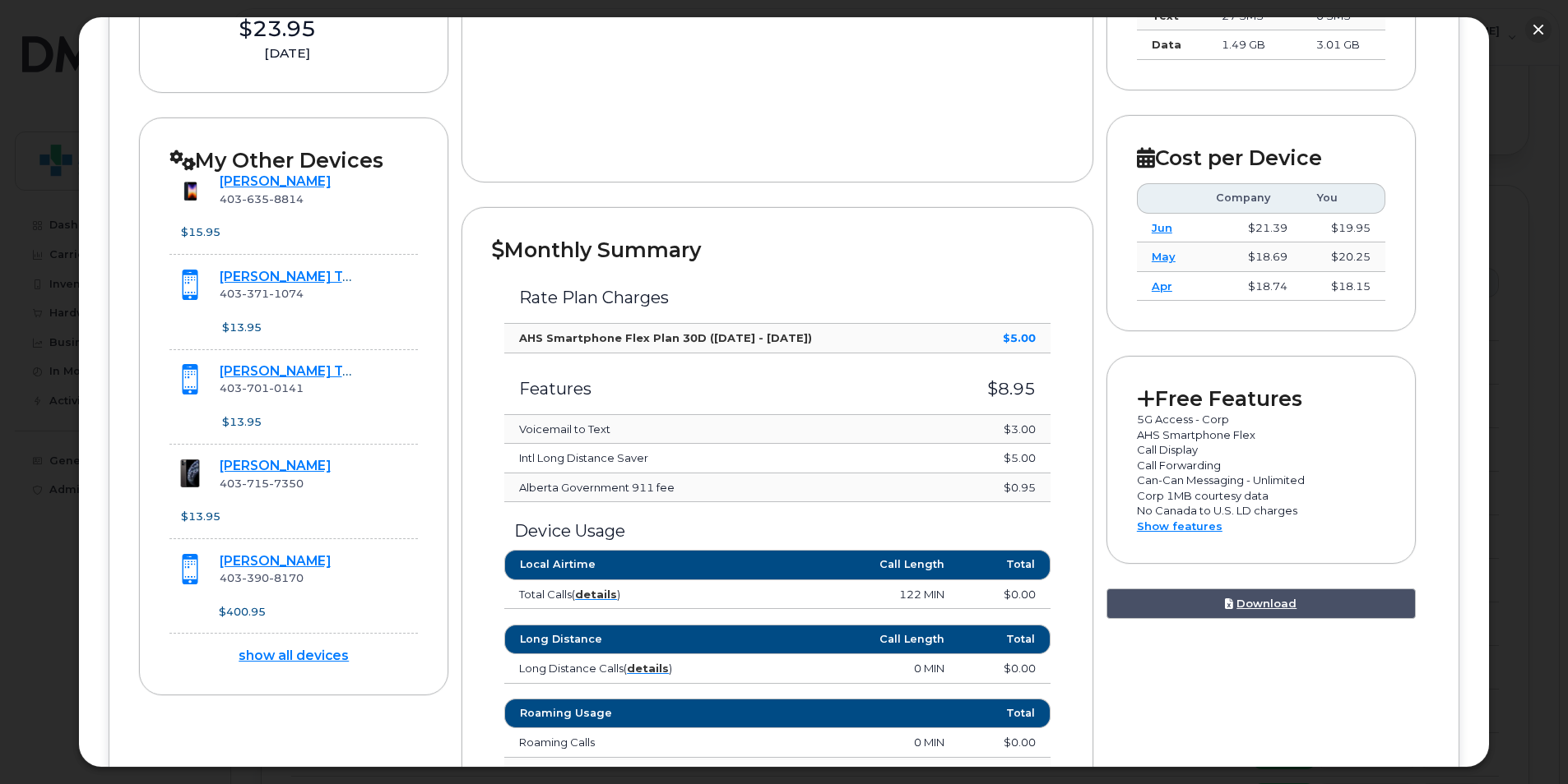
scroll to position [435, 0]
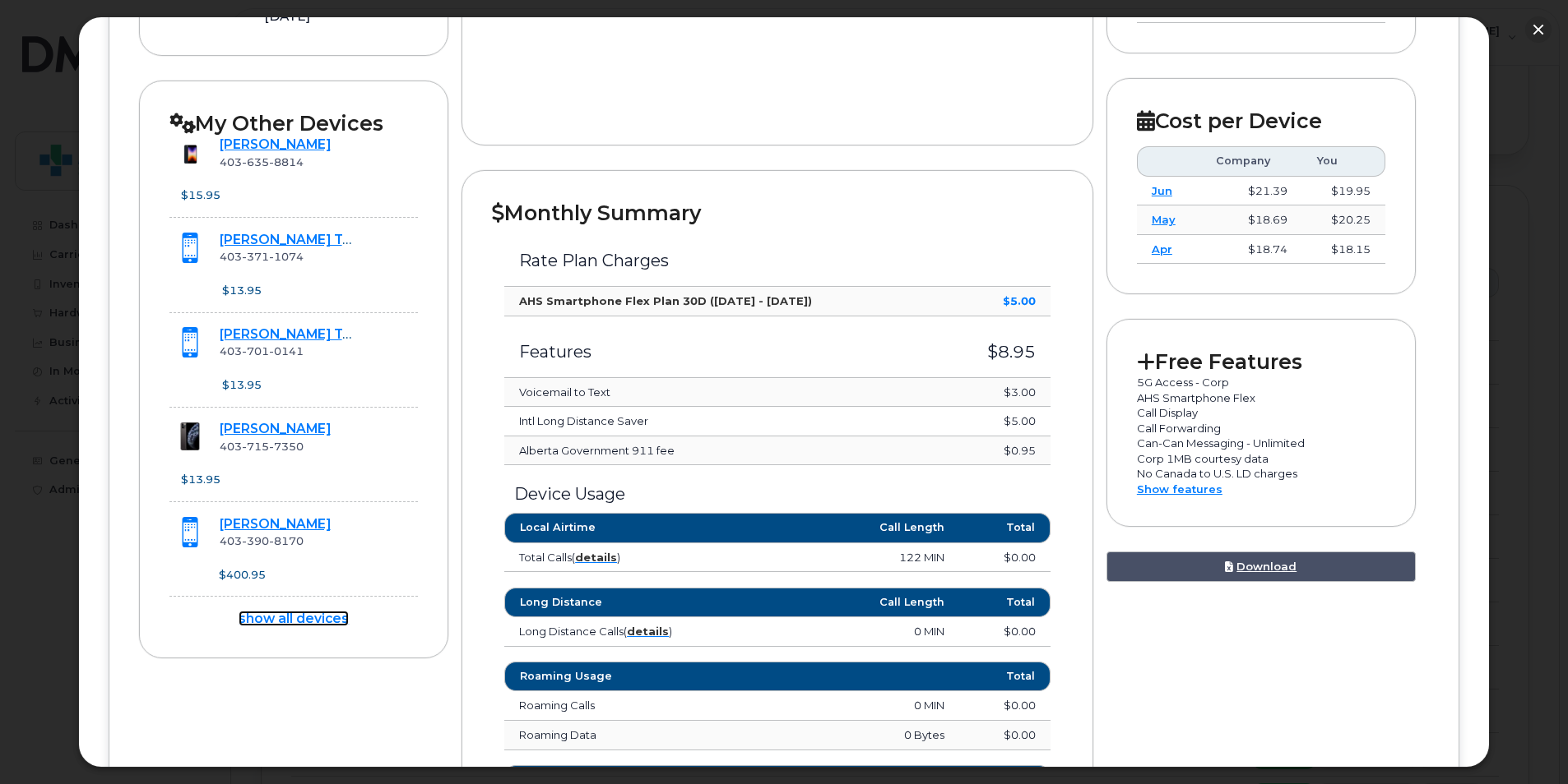
click at [274, 620] on link "show all devices" at bounding box center [293, 619] width 110 height 15
click at [586, 557] on strong "details" at bounding box center [596, 558] width 42 height 13
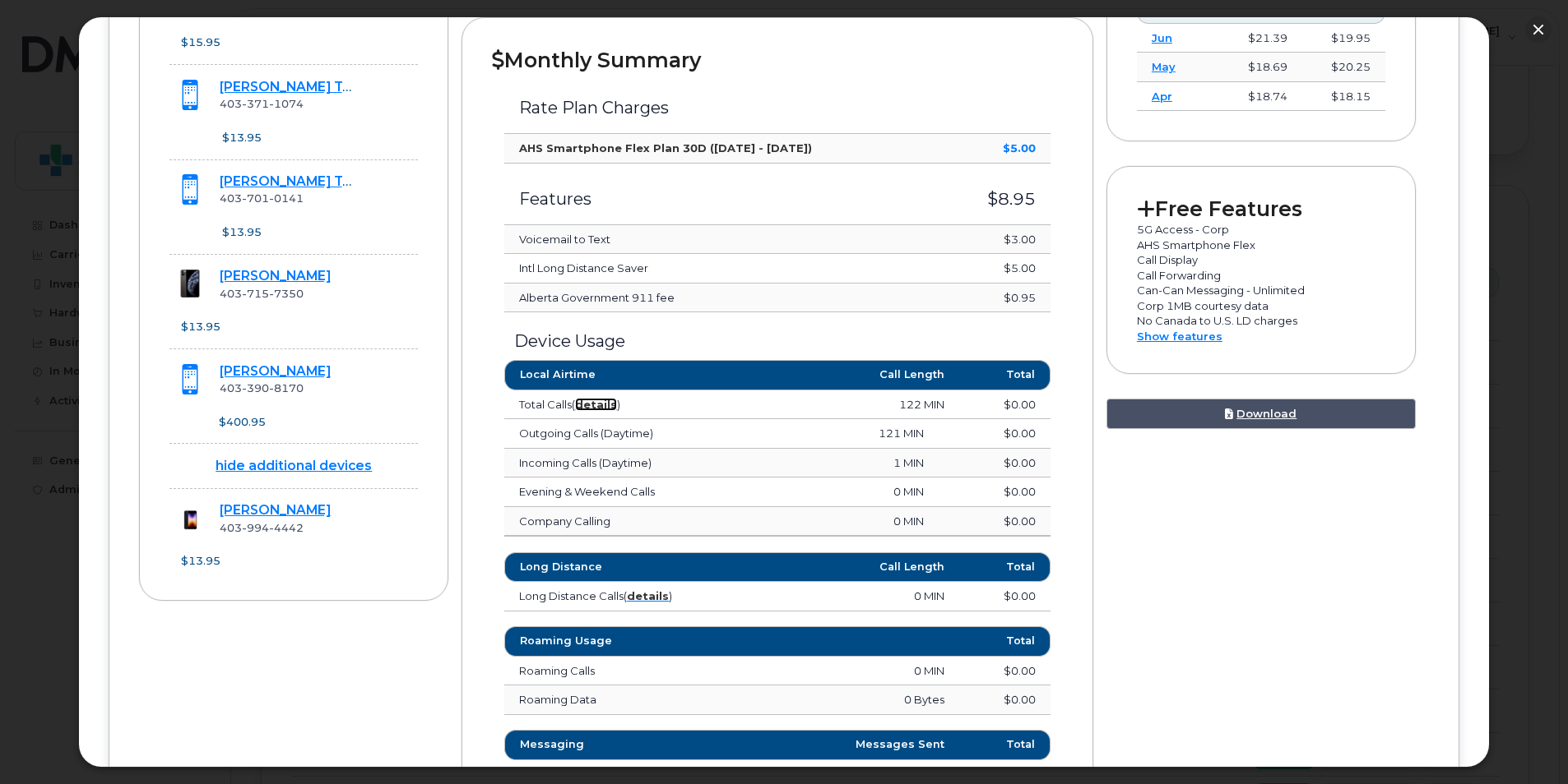
scroll to position [553, 0]
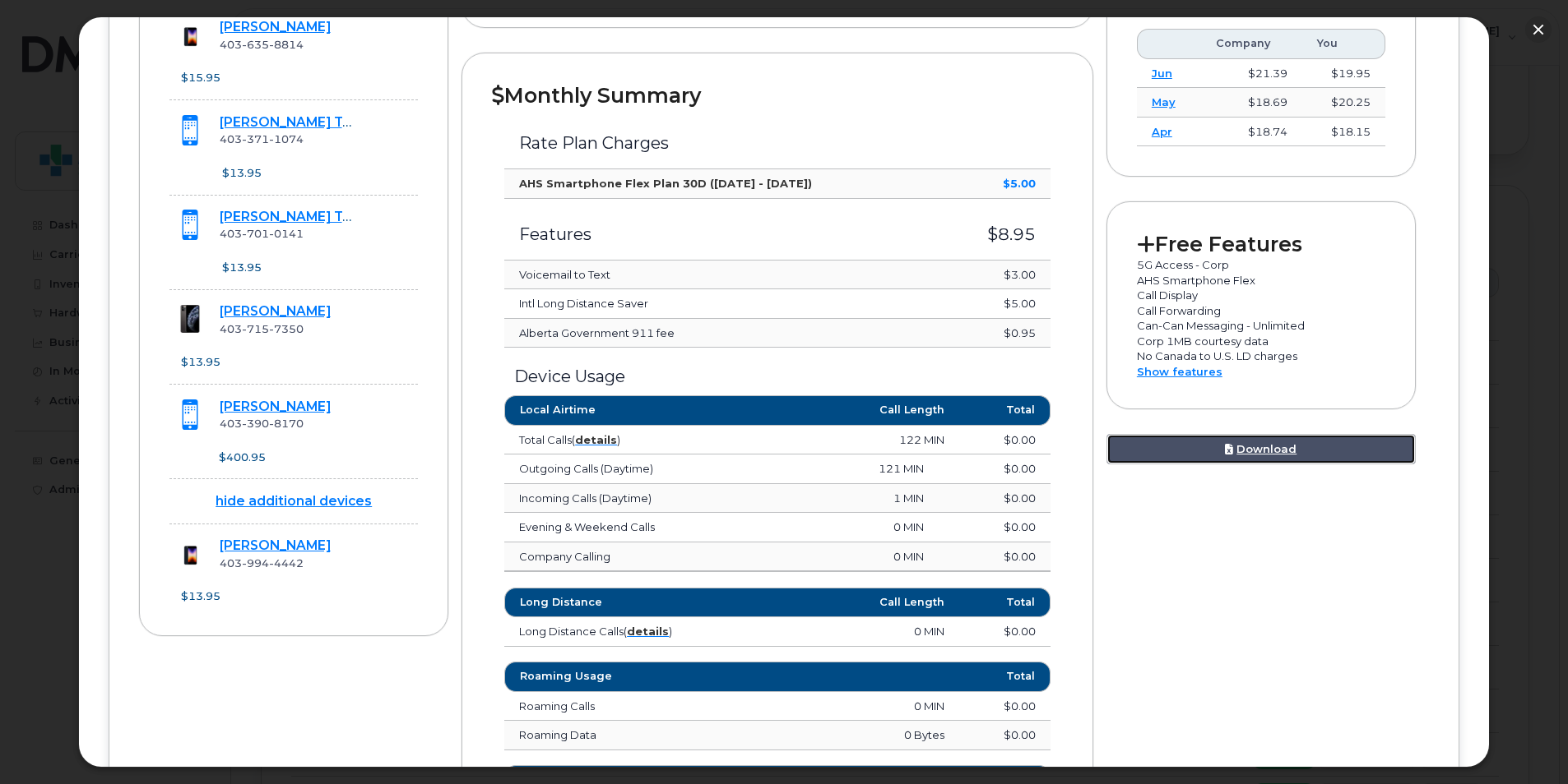
click at [1242, 442] on link "Download" at bounding box center [1261, 449] width 309 height 31
